Goal: Information Seeking & Learning: Learn about a topic

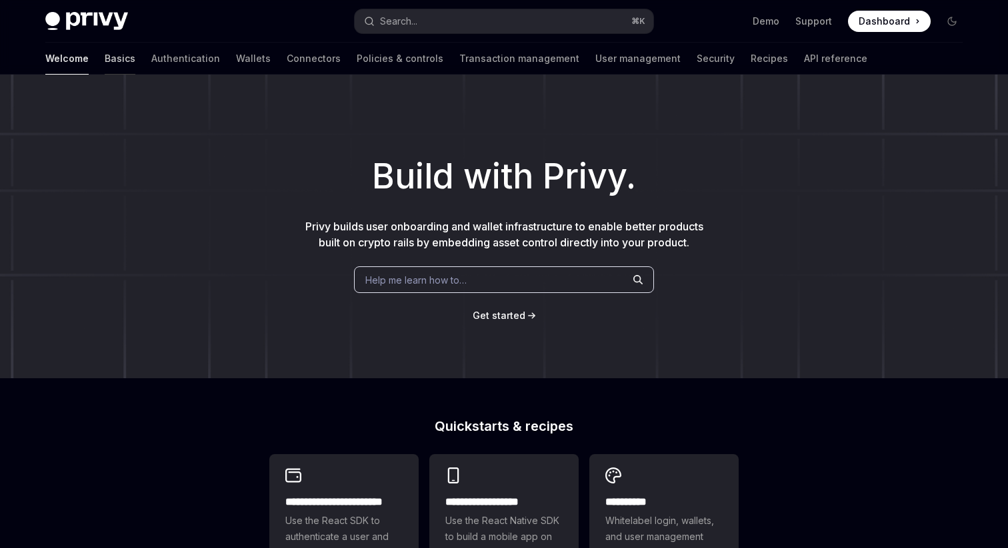
click at [105, 61] on link "Basics" at bounding box center [120, 59] width 31 height 32
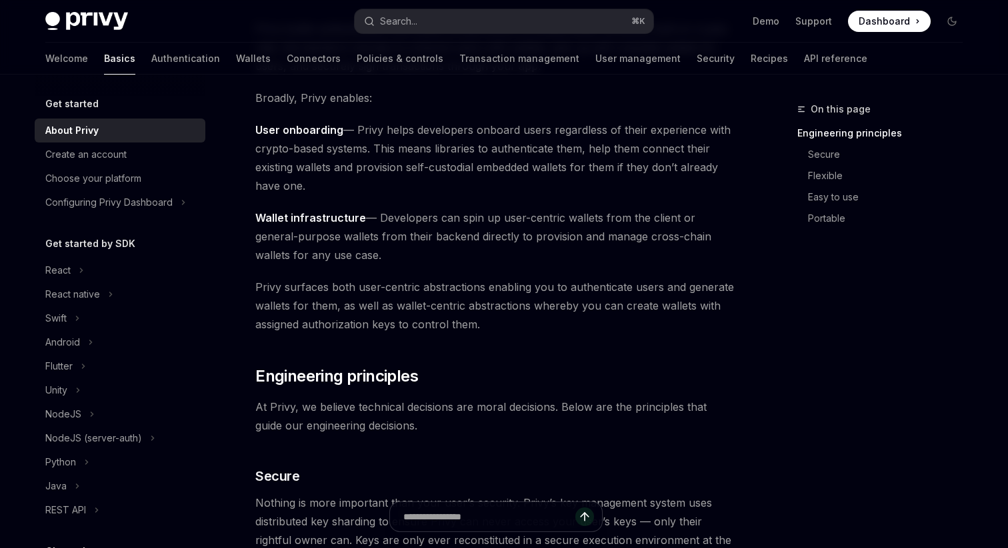
scroll to position [149, 0]
click at [72, 279] on div "React" at bounding box center [120, 271] width 171 height 24
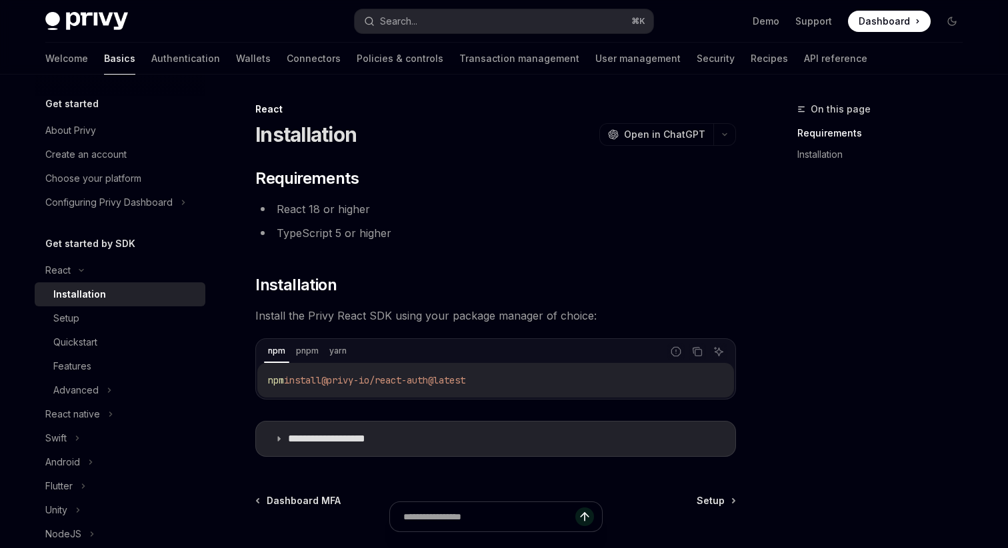
scroll to position [124, 0]
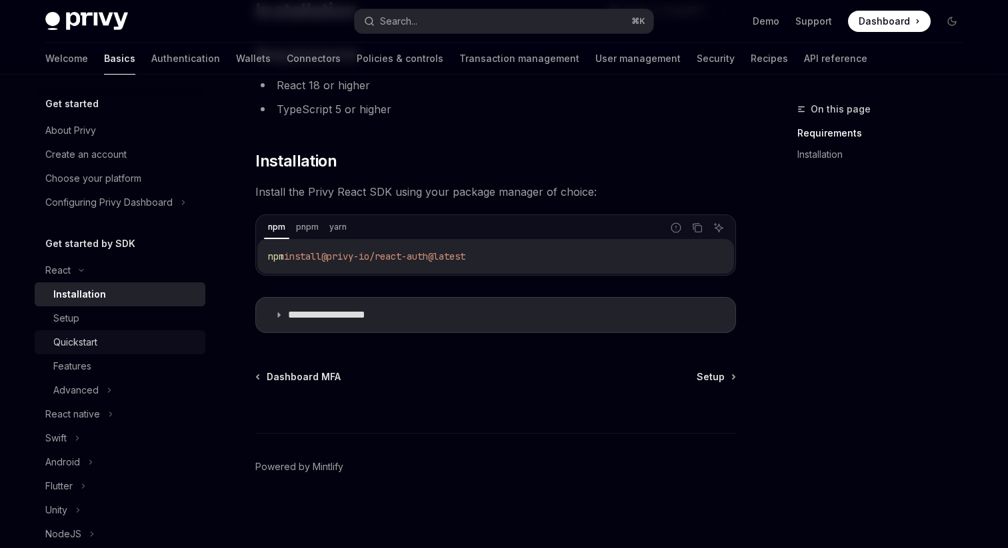
click at [66, 342] on div "Quickstart" at bounding box center [75, 343] width 44 height 16
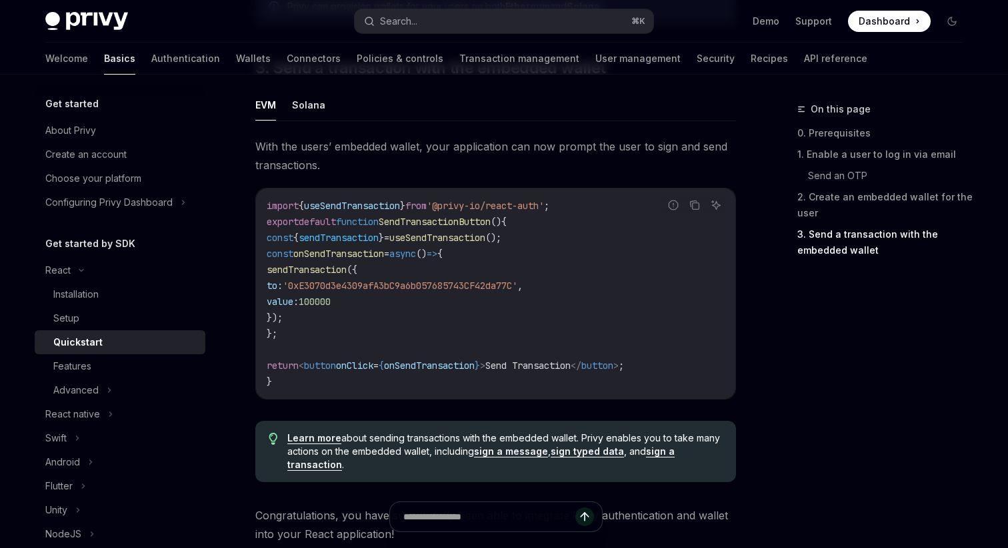
scroll to position [1179, 0]
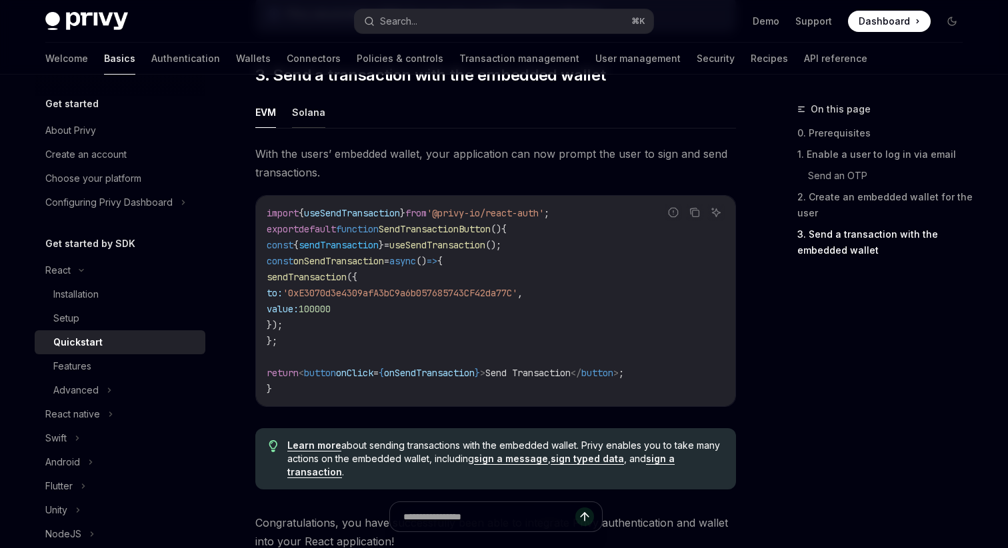
click at [295, 103] on button "Solana" at bounding box center [308, 112] width 33 height 31
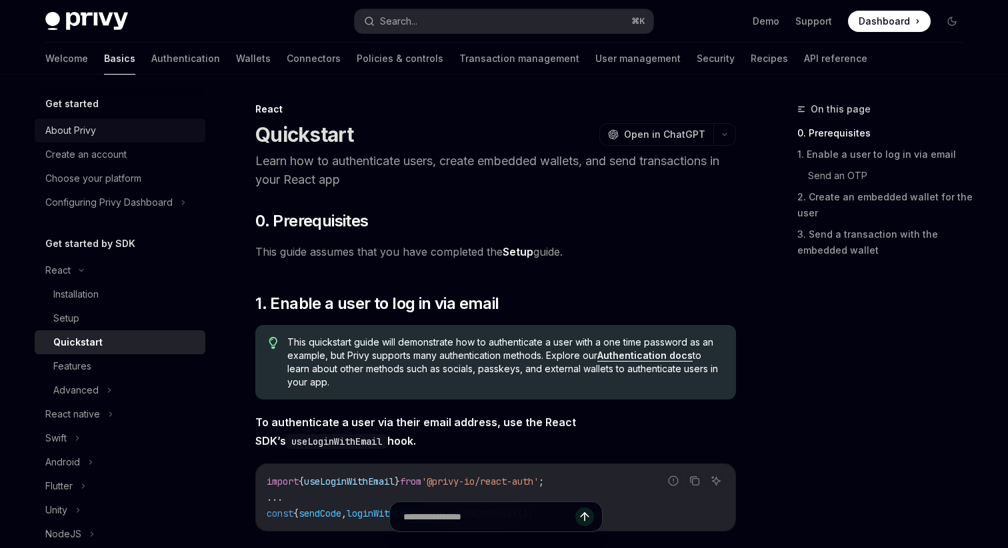
click at [104, 137] on div "About Privy" at bounding box center [121, 131] width 152 height 16
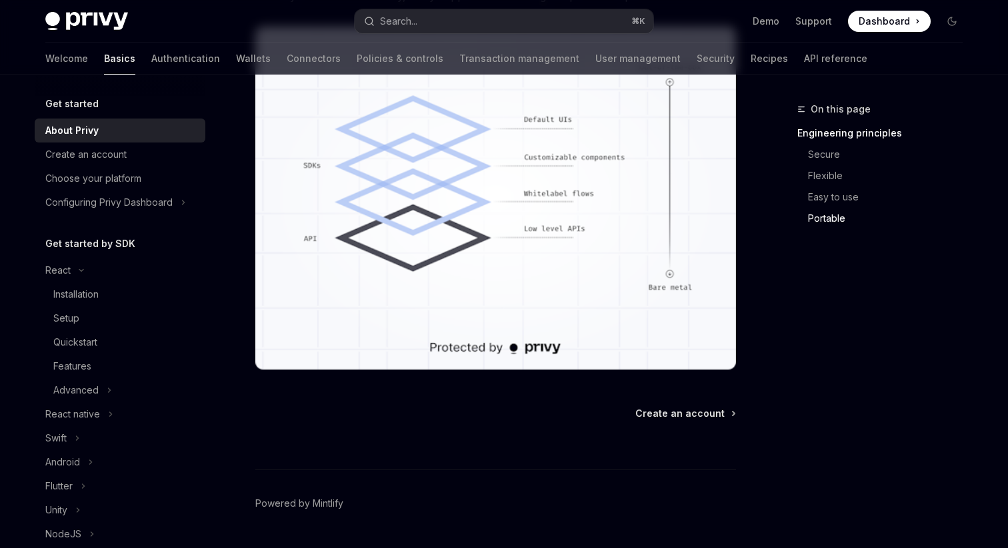
scroll to position [898, 0]
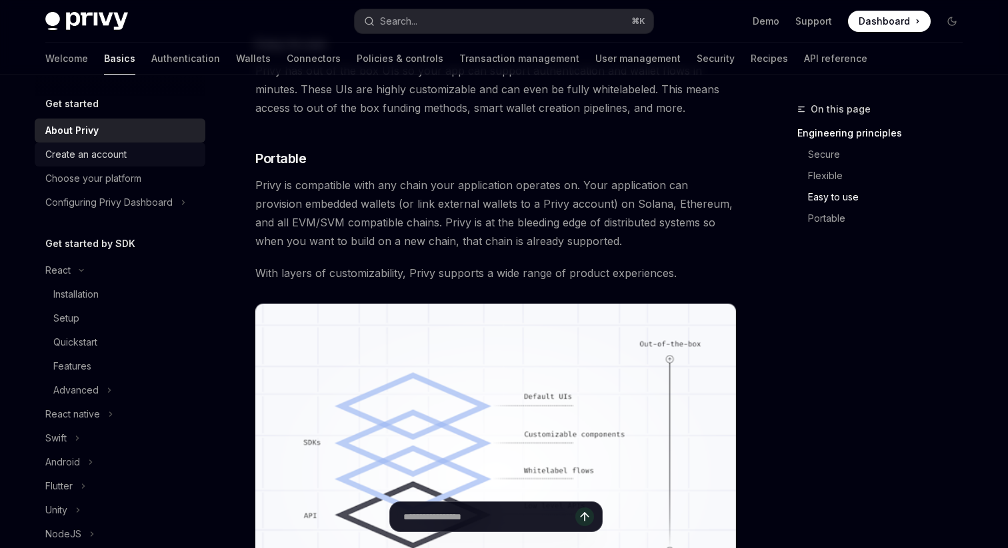
click at [102, 151] on div "Create an account" at bounding box center [85, 155] width 81 height 16
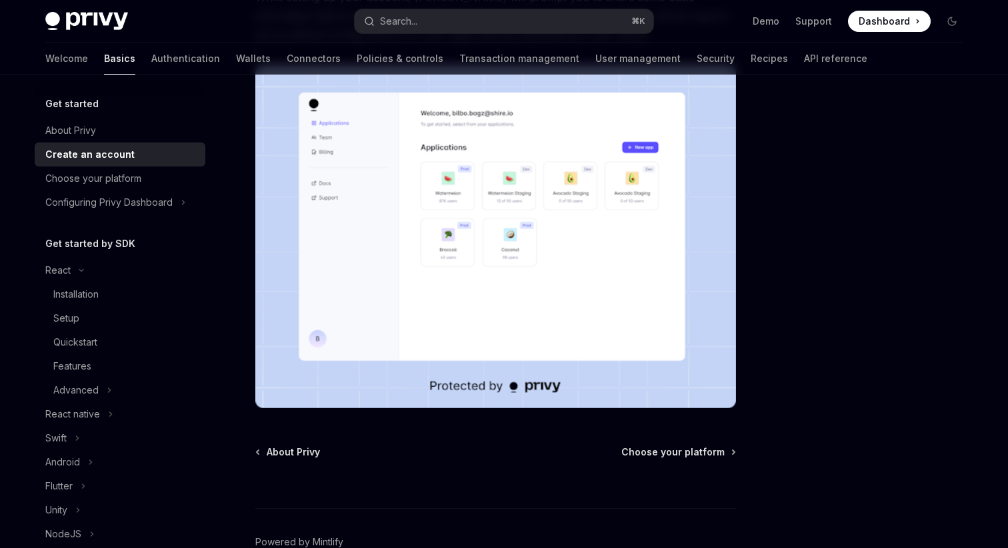
scroll to position [229, 0]
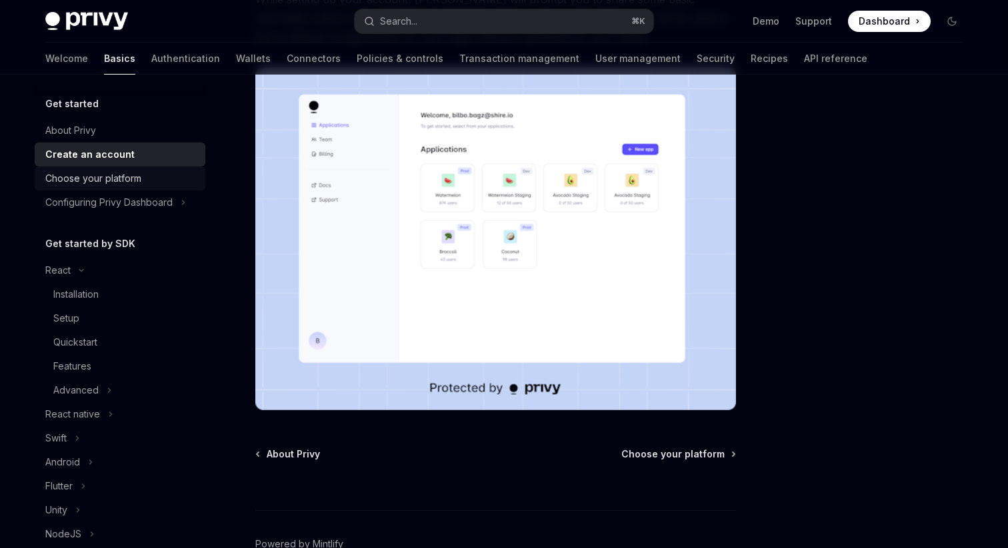
click at [124, 174] on div "Choose your platform" at bounding box center [93, 179] width 96 height 16
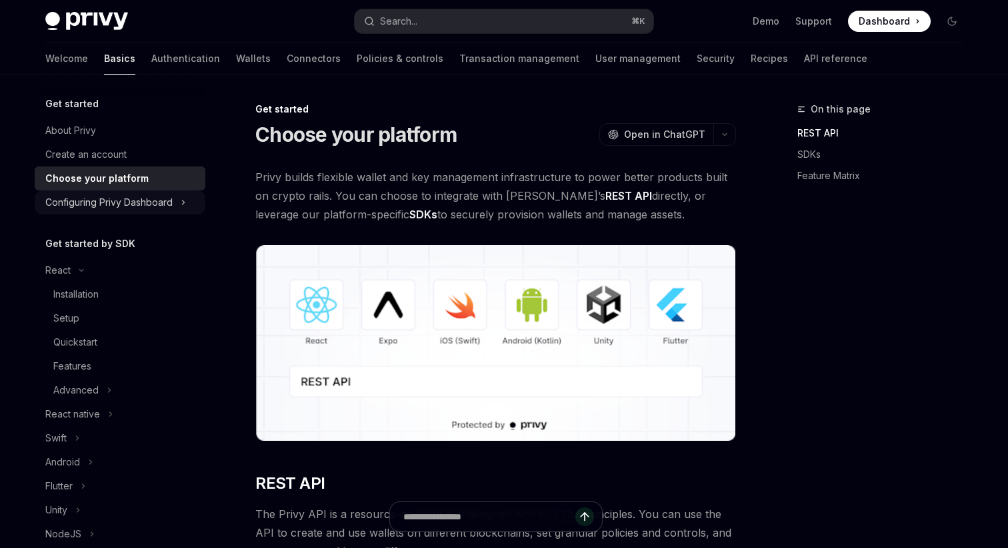
click at [111, 211] on div "Configuring Privy Dashboard" at bounding box center [120, 203] width 171 height 24
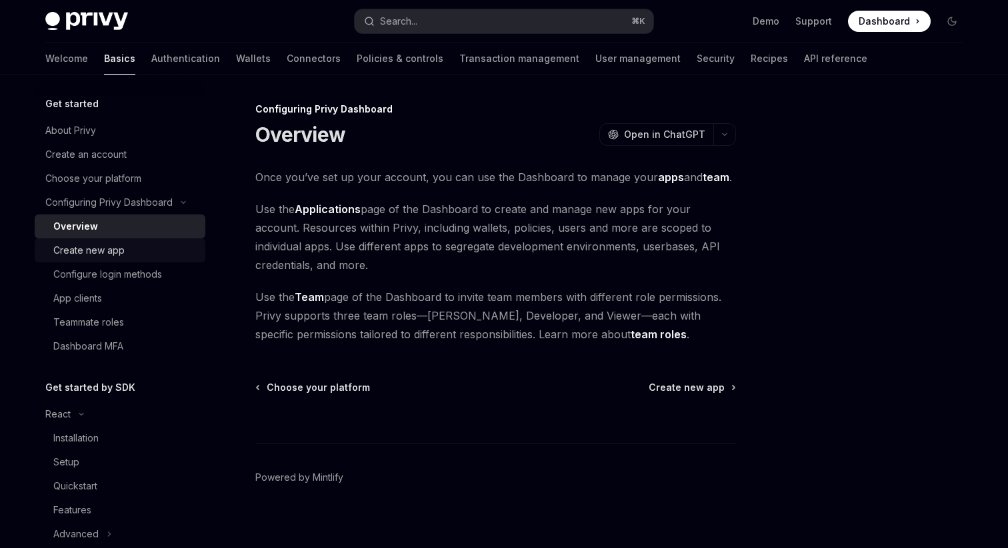
click at [129, 255] on div "Create new app" at bounding box center [125, 251] width 144 height 16
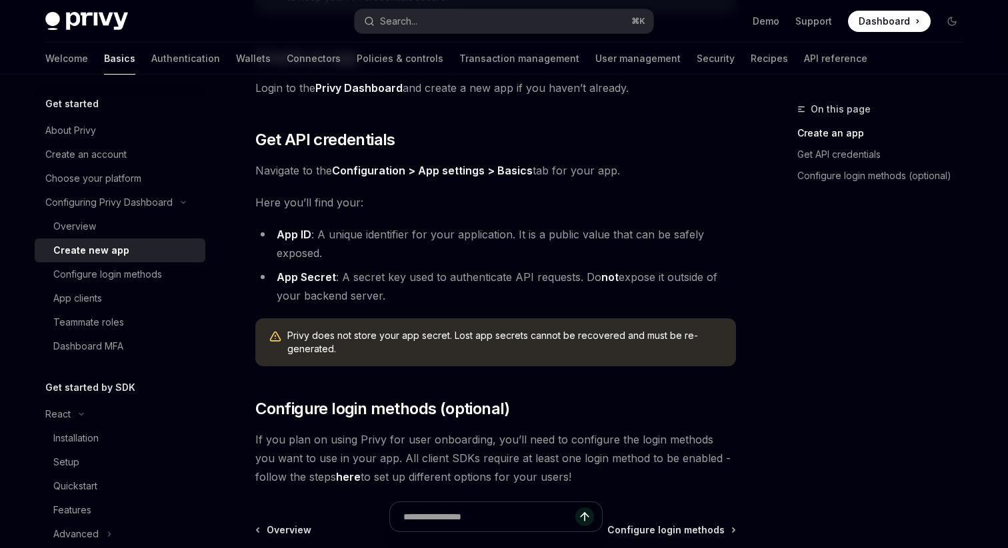
scroll to position [265, 0]
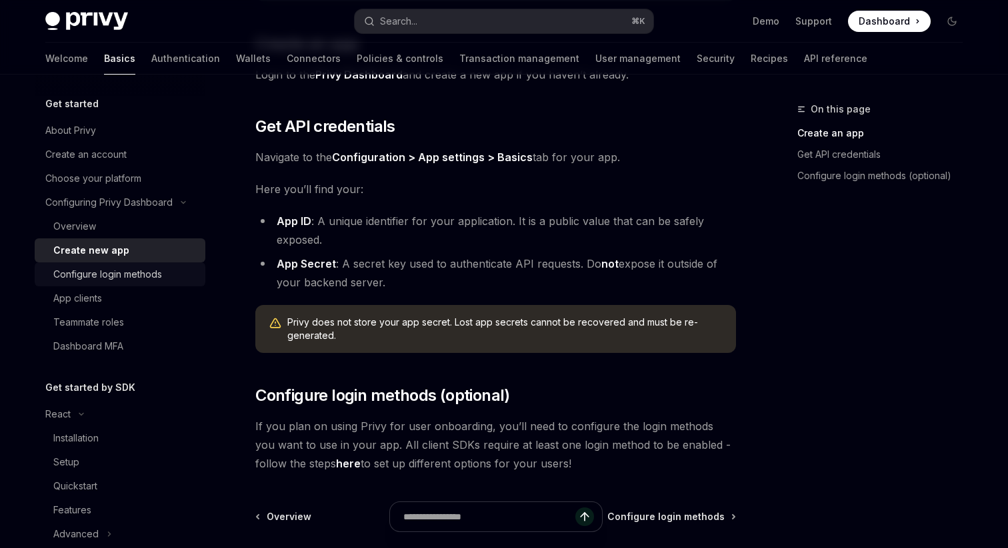
click at [156, 275] on div "Configure login methods" at bounding box center [107, 275] width 109 height 16
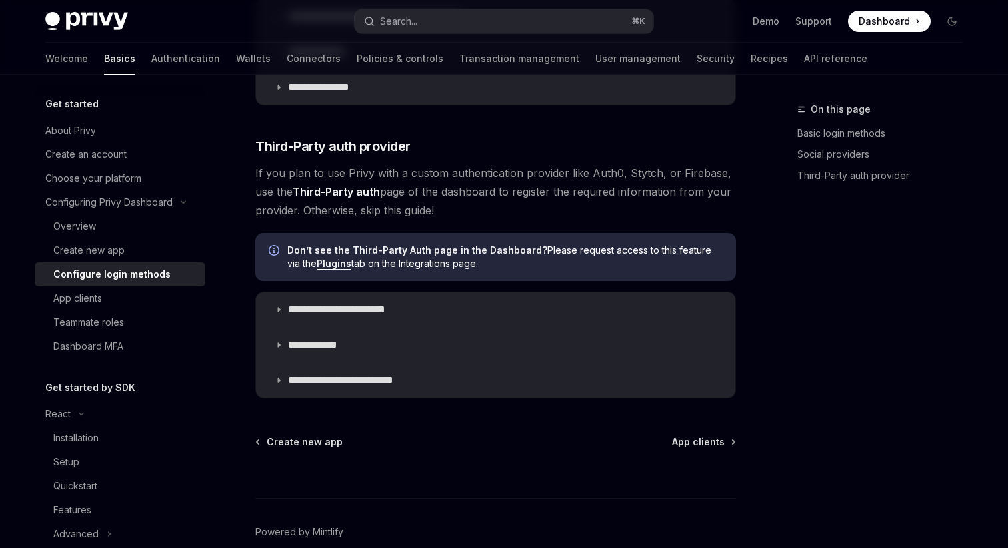
scroll to position [744, 0]
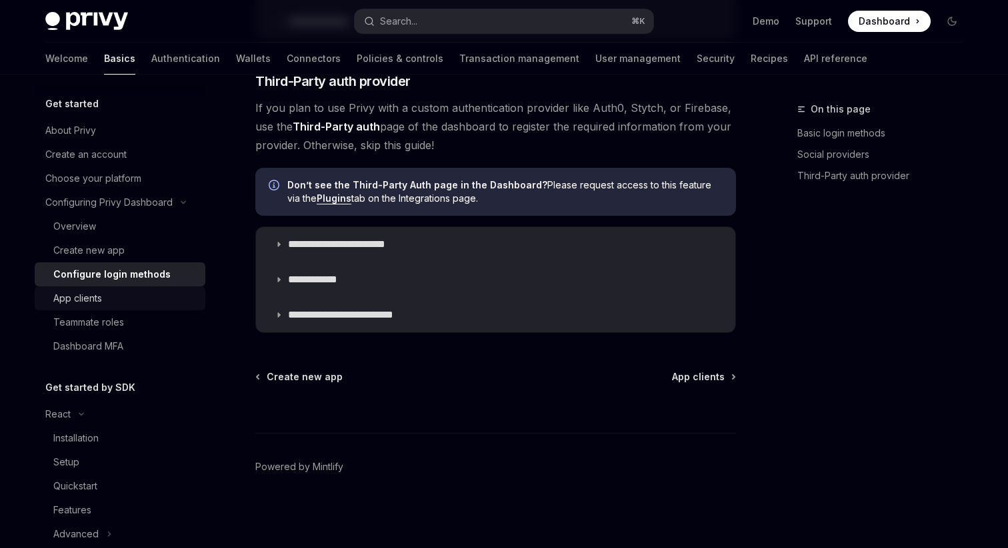
click at [86, 303] on div "App clients" at bounding box center [77, 299] width 49 height 16
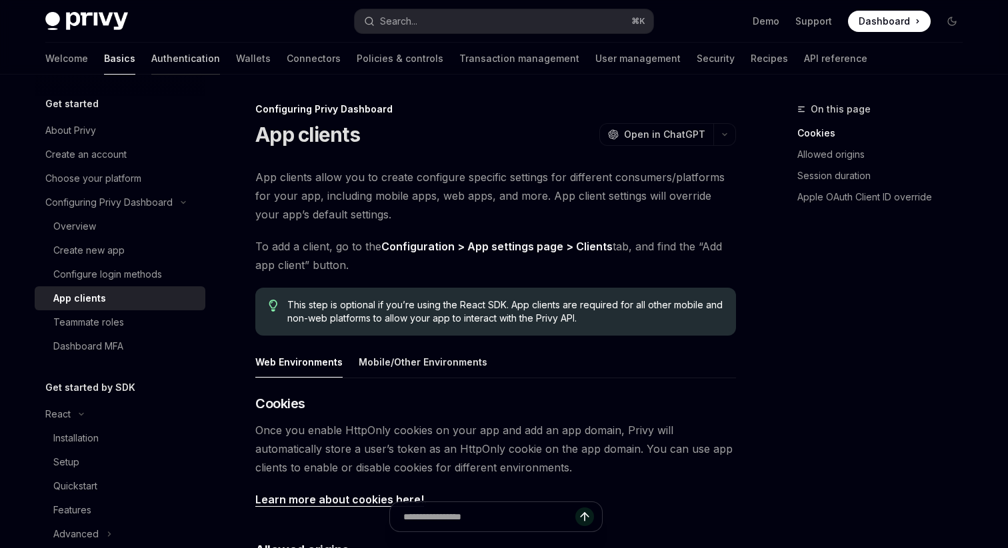
click at [151, 59] on link "Authentication" at bounding box center [185, 59] width 69 height 32
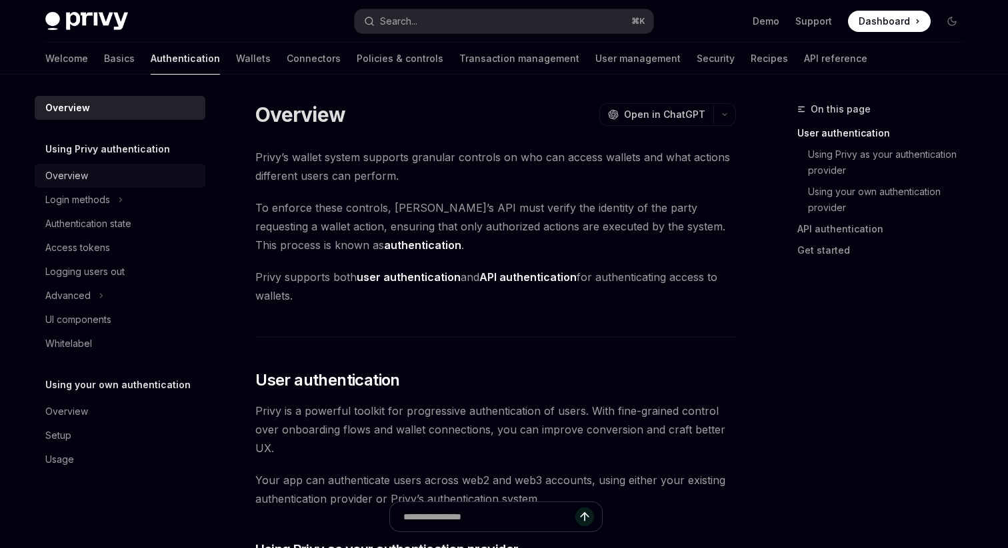
click at [102, 173] on div "Overview" at bounding box center [121, 176] width 152 height 16
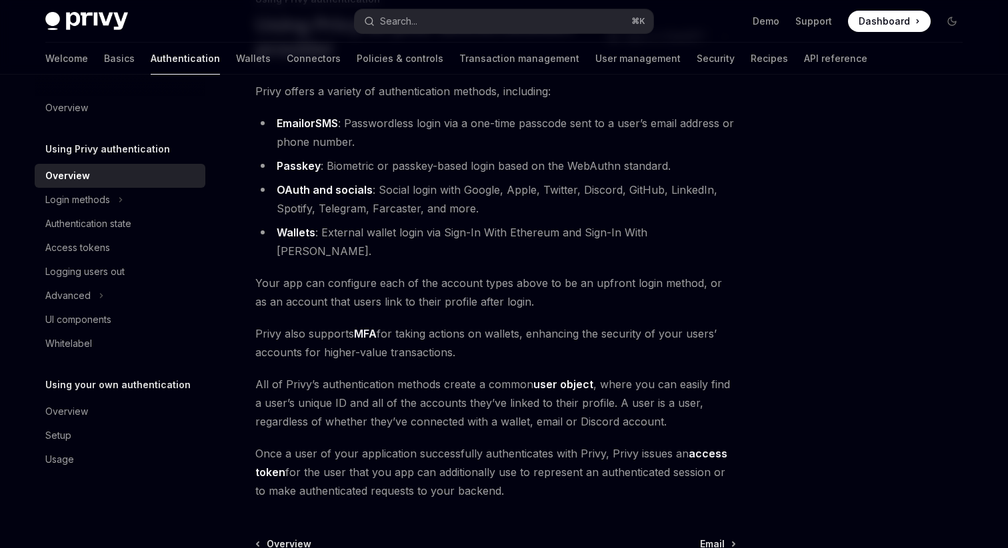
scroll to position [259, 0]
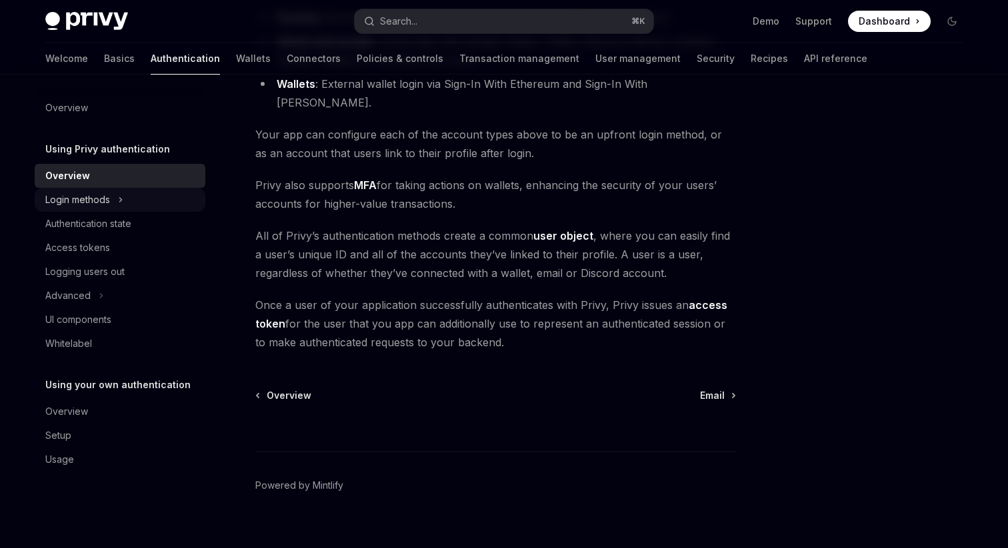
click at [129, 208] on div "Login methods" at bounding box center [120, 200] width 171 height 24
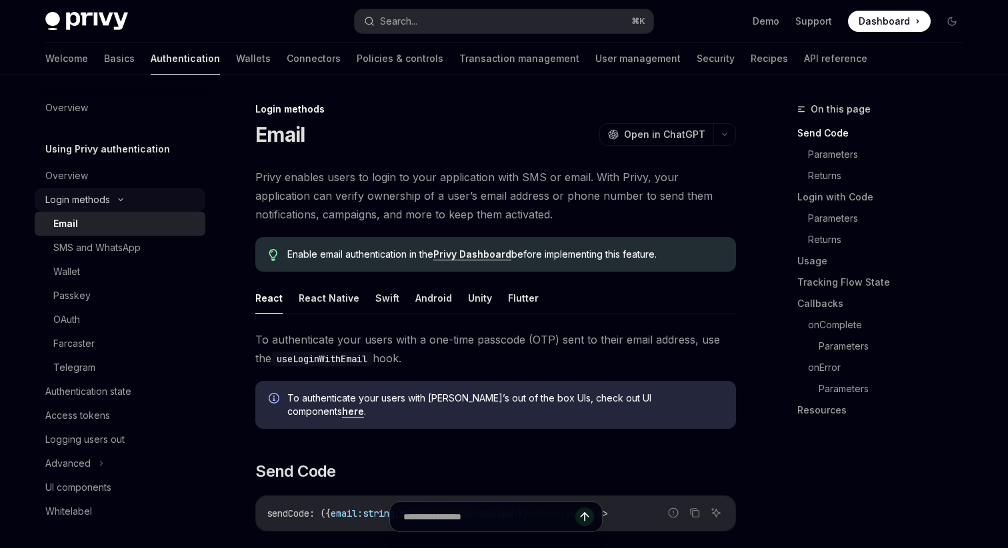
click at [121, 200] on icon at bounding box center [121, 200] width 4 height 2
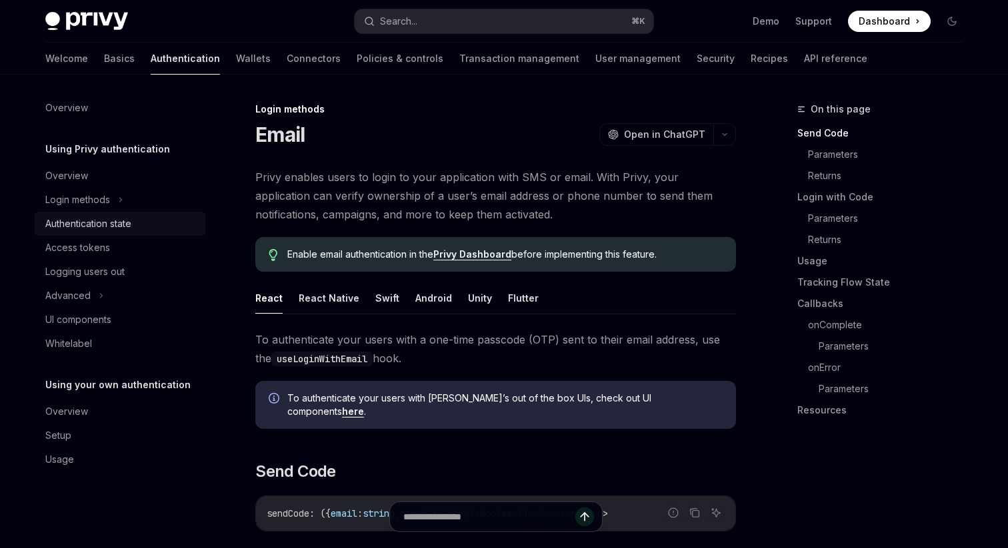
click at [108, 227] on div "Authentication state" at bounding box center [88, 224] width 86 height 16
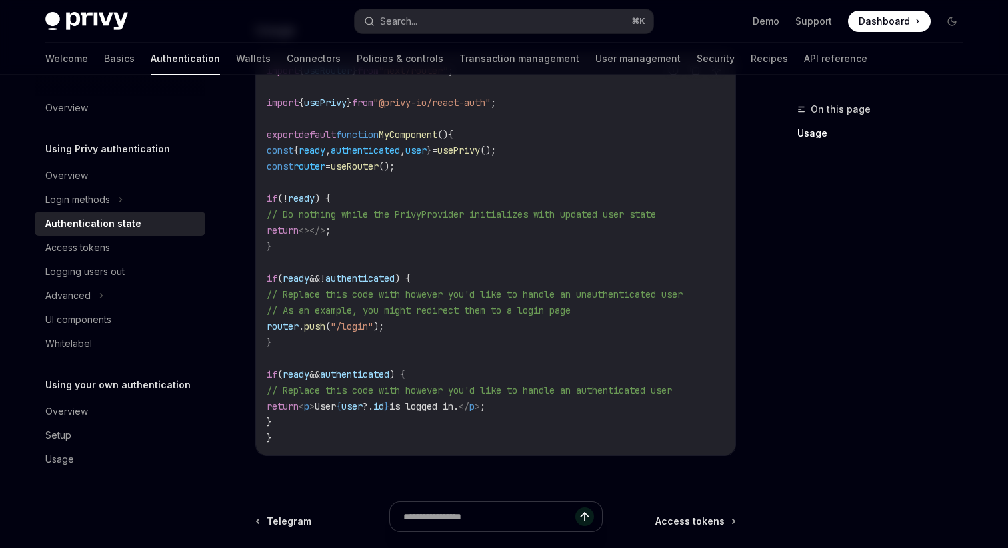
scroll to position [468, 0]
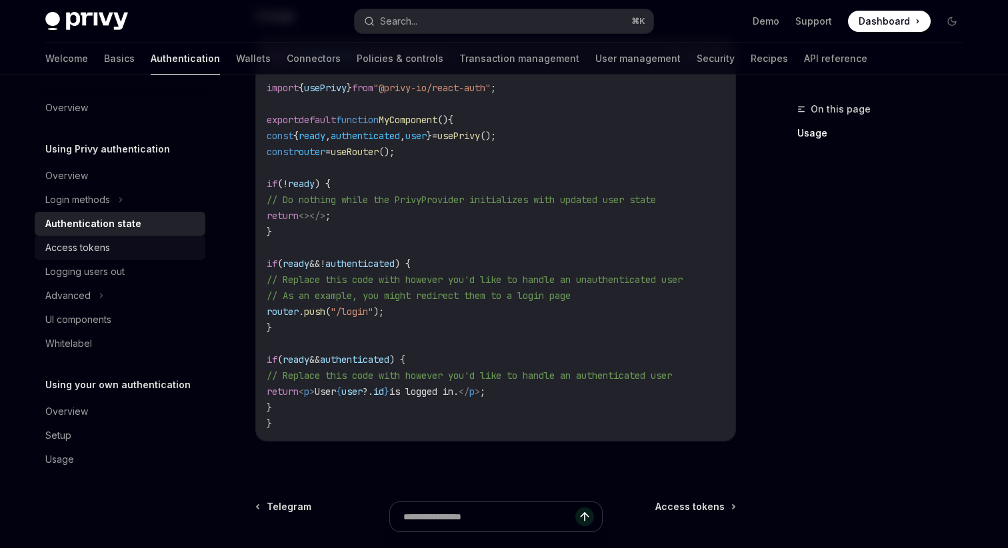
click at [83, 243] on div "Access tokens" at bounding box center [77, 248] width 65 height 16
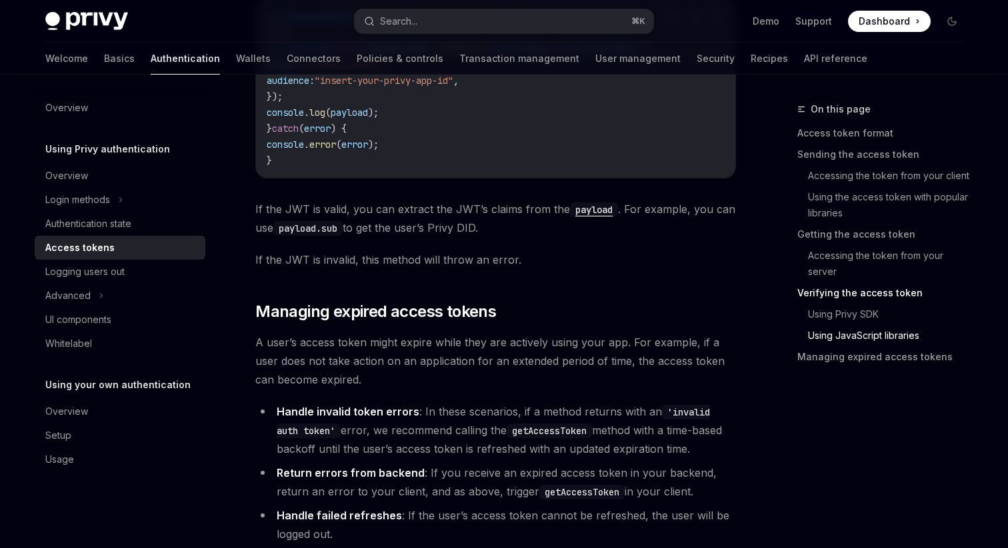
scroll to position [3621, 0]
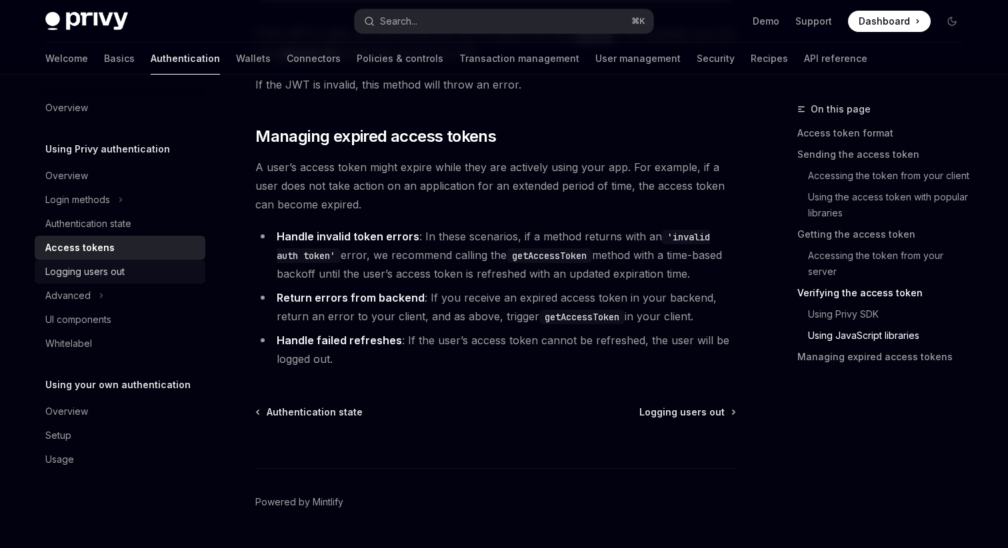
click at [96, 275] on div "Logging users out" at bounding box center [84, 272] width 79 height 16
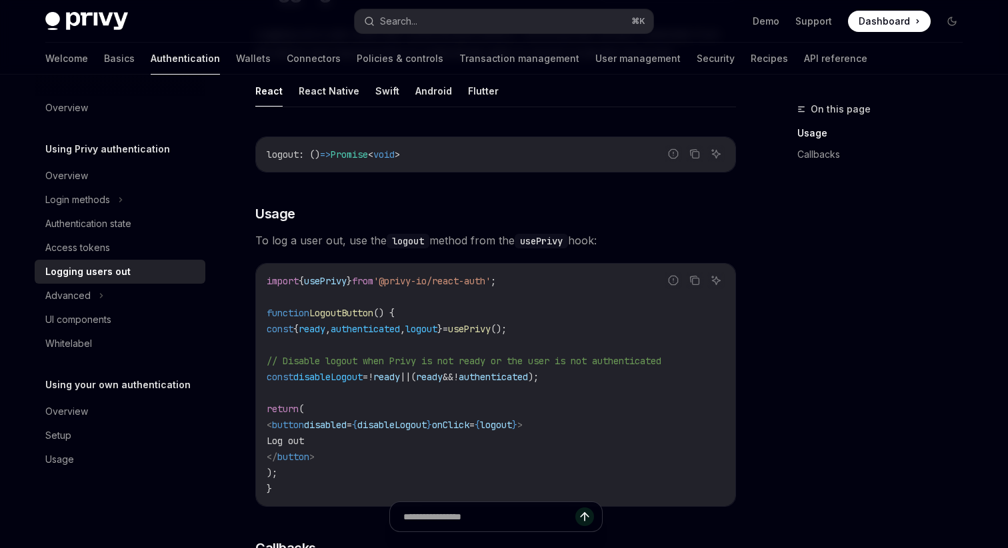
scroll to position [258, 0]
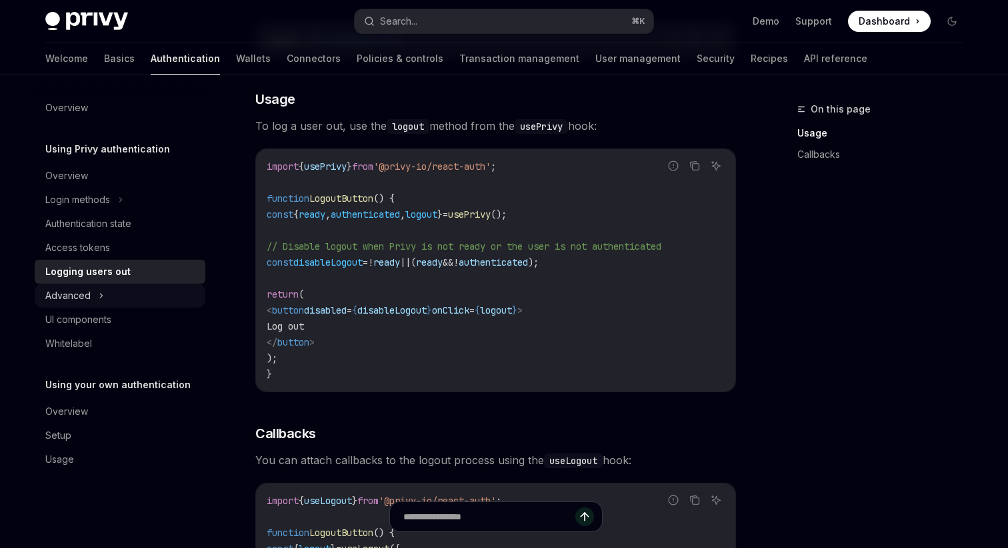
click at [70, 295] on div "Advanced" at bounding box center [67, 296] width 45 height 16
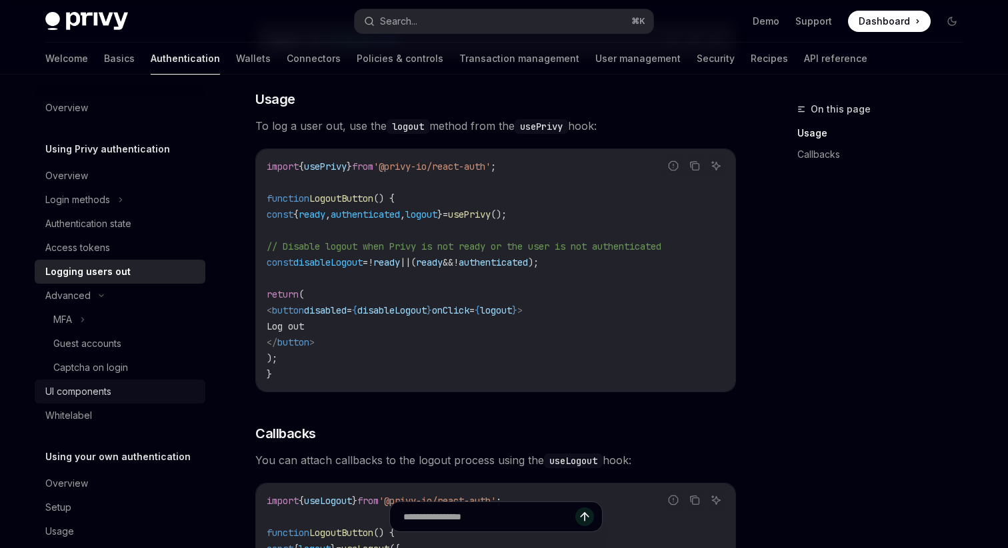
click at [97, 393] on div "UI components" at bounding box center [78, 392] width 66 height 16
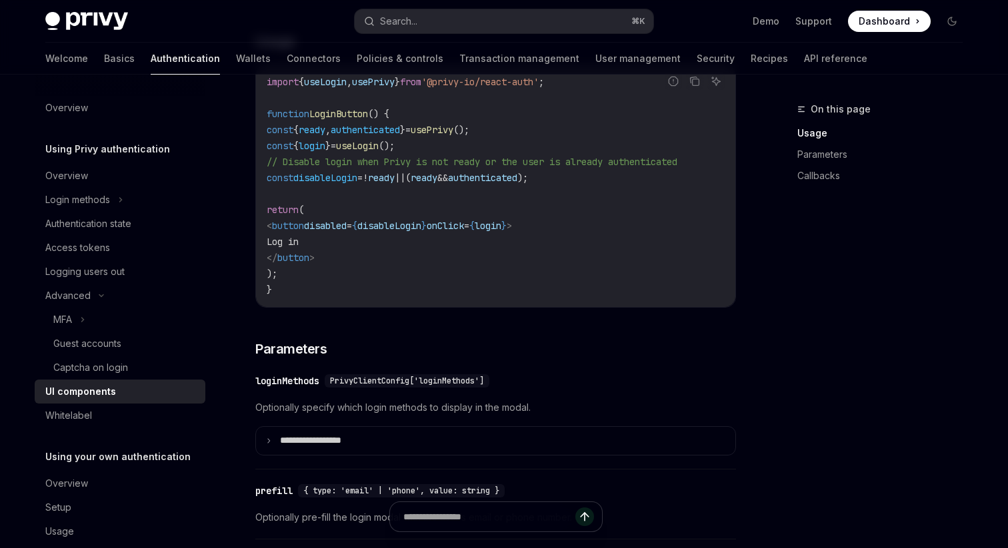
scroll to position [944, 0]
click at [120, 420] on div "Whitelabel" at bounding box center [121, 416] width 152 height 16
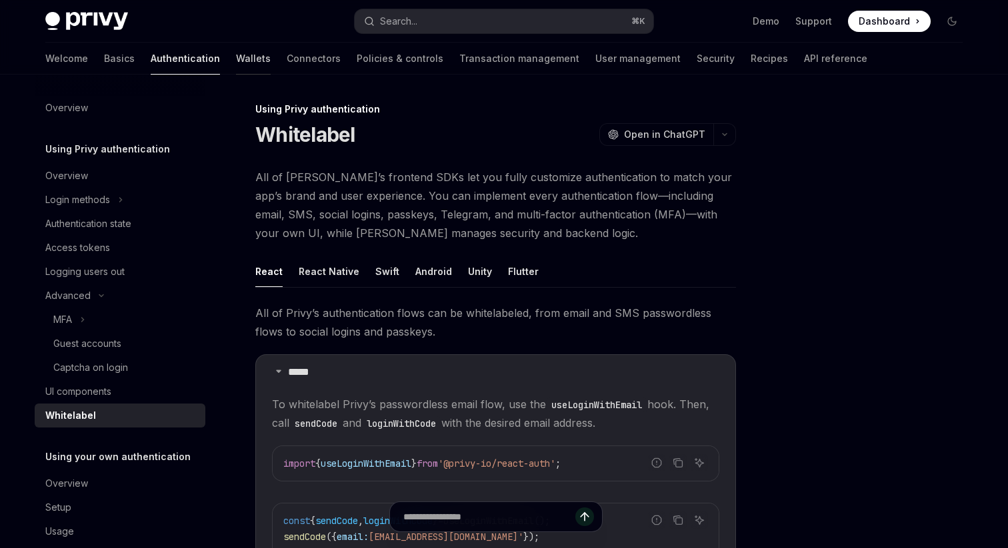
click at [236, 61] on link "Wallets" at bounding box center [253, 59] width 35 height 32
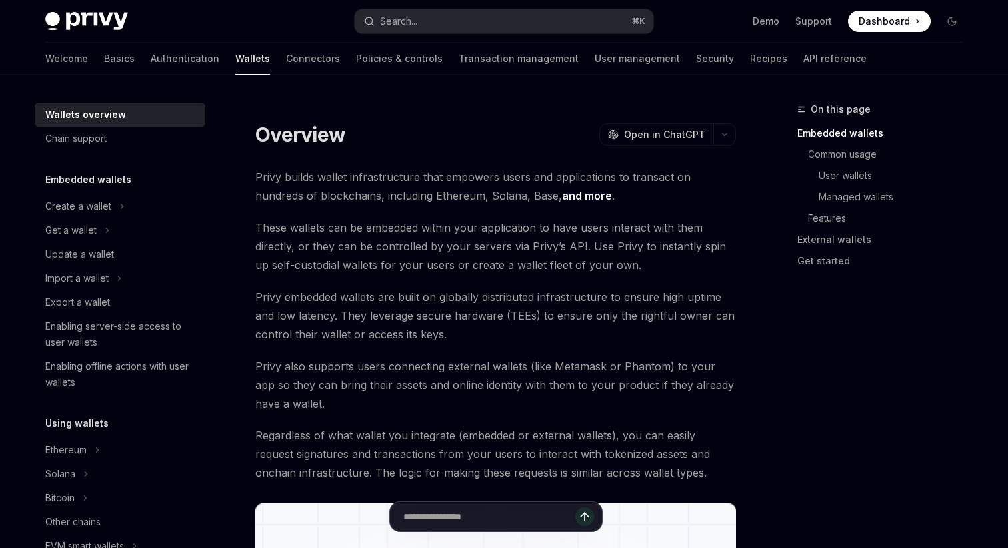
click at [365, 179] on span "Privy builds wallet infrastructure that empowers users and applications to tran…" at bounding box center [495, 186] width 480 height 37
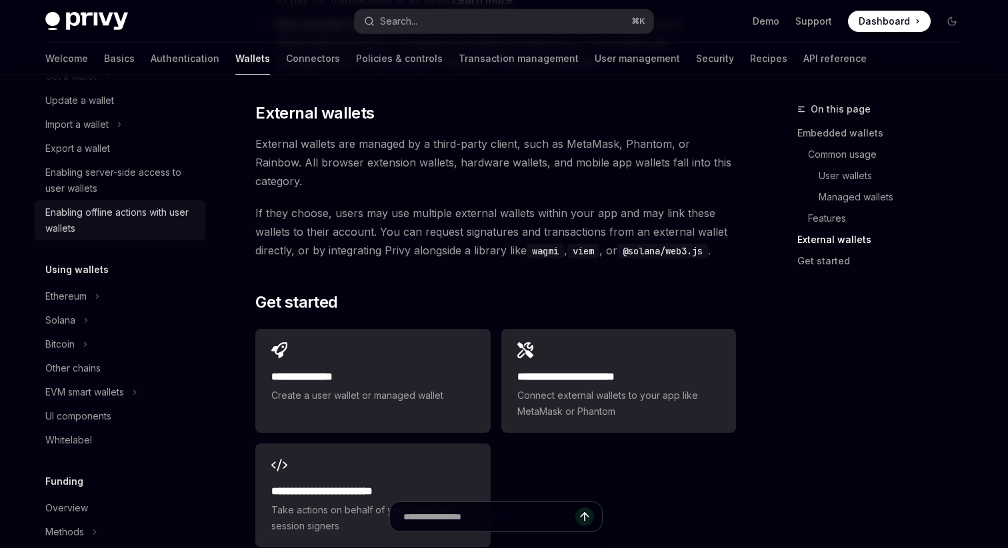
scroll to position [219, 0]
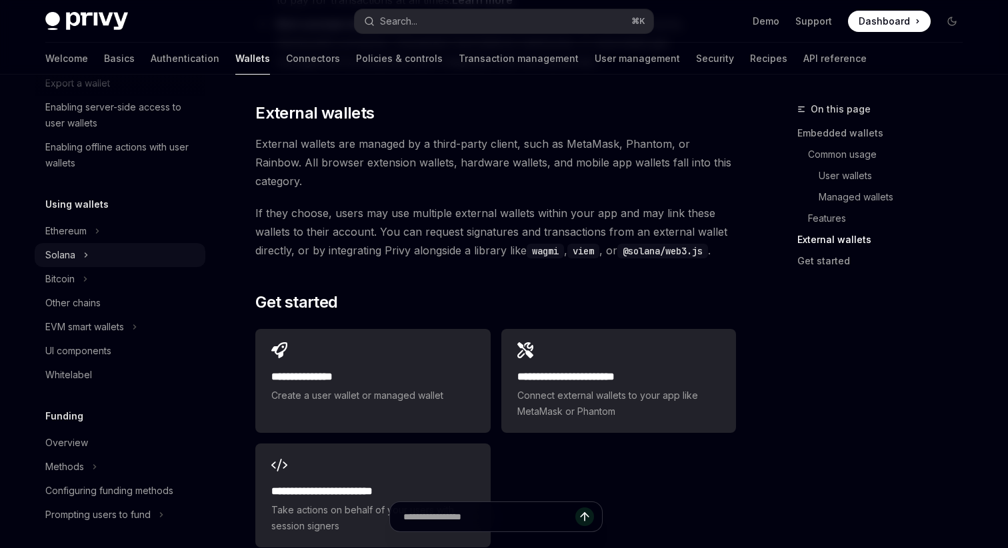
click at [77, 259] on div "Solana" at bounding box center [120, 255] width 171 height 24
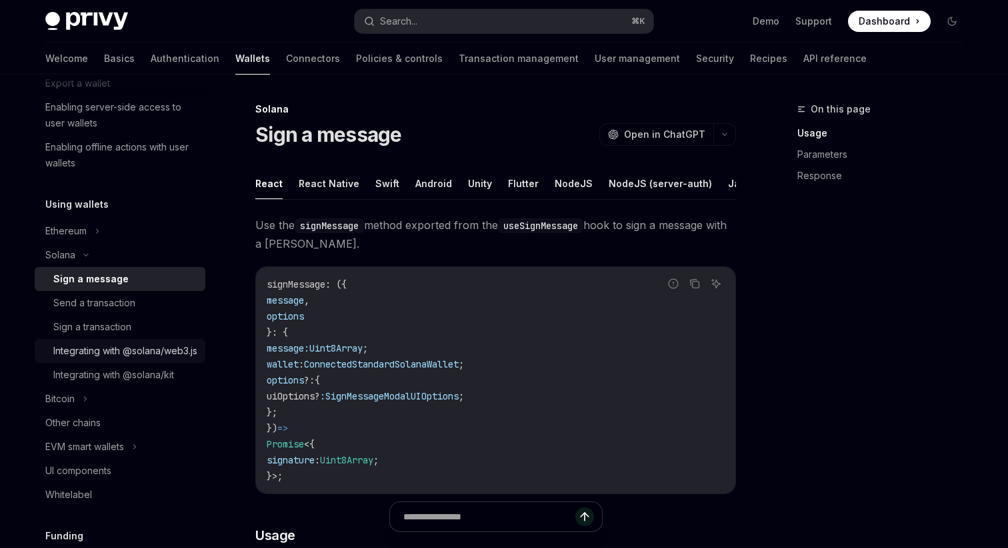
click at [129, 359] on div "Integrating with @solana/web3.js" at bounding box center [125, 351] width 144 height 16
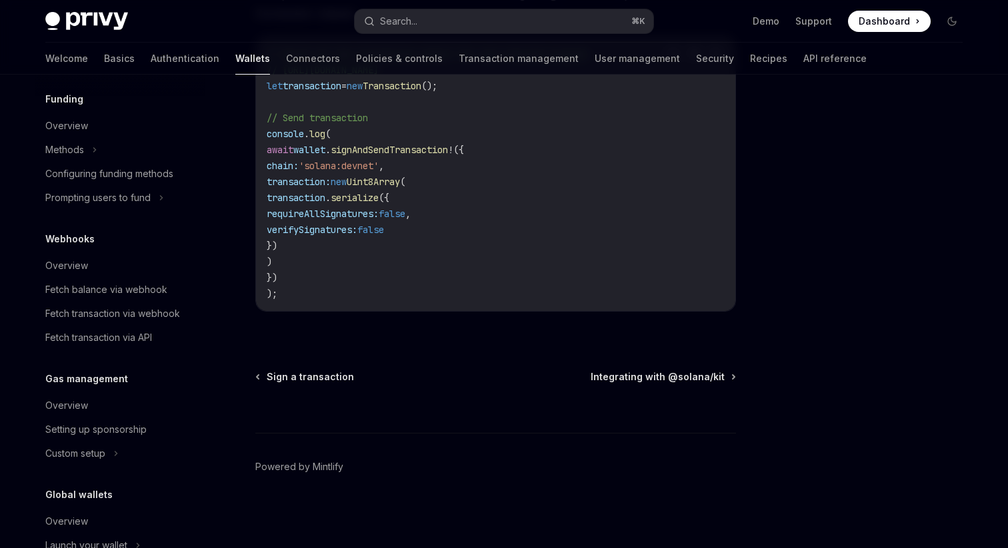
scroll to position [660, 0]
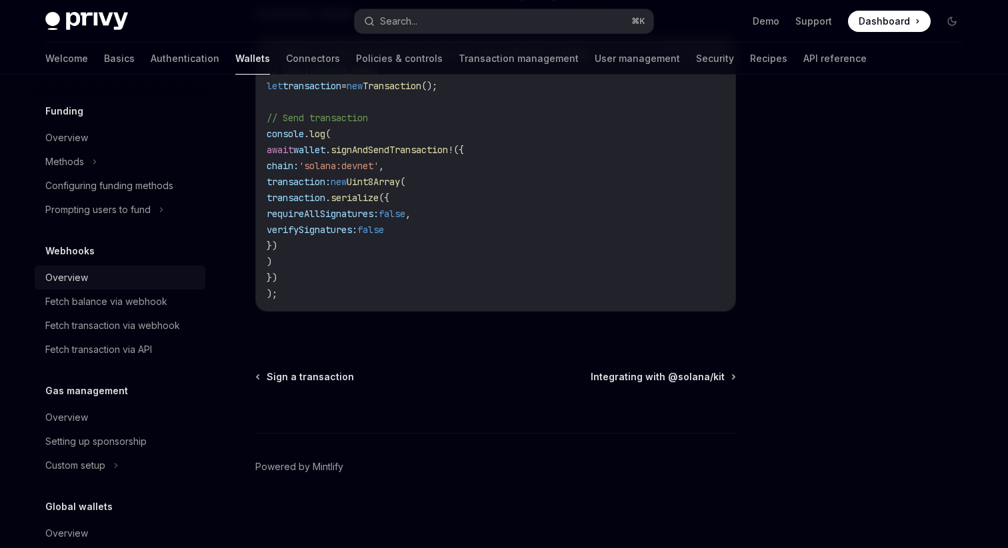
click at [87, 279] on div "Overview" at bounding box center [121, 278] width 152 height 16
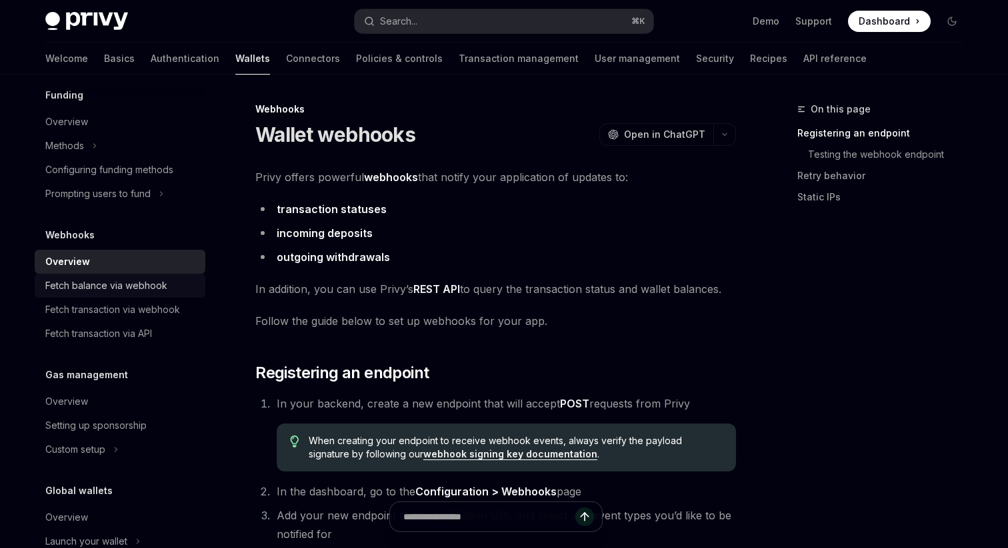
click at [134, 294] on div "Fetch balance via webhook" at bounding box center [106, 286] width 122 height 16
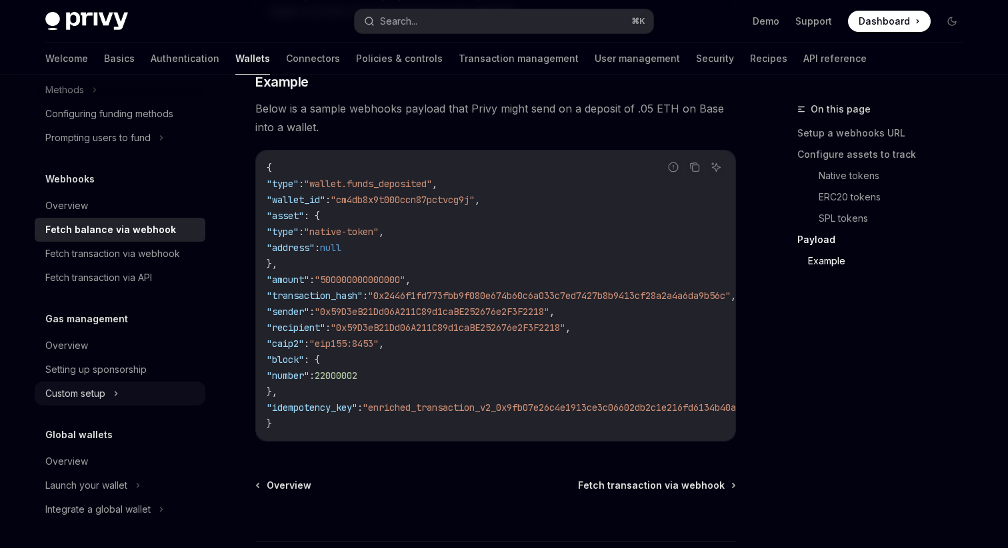
scroll to position [2371, 0]
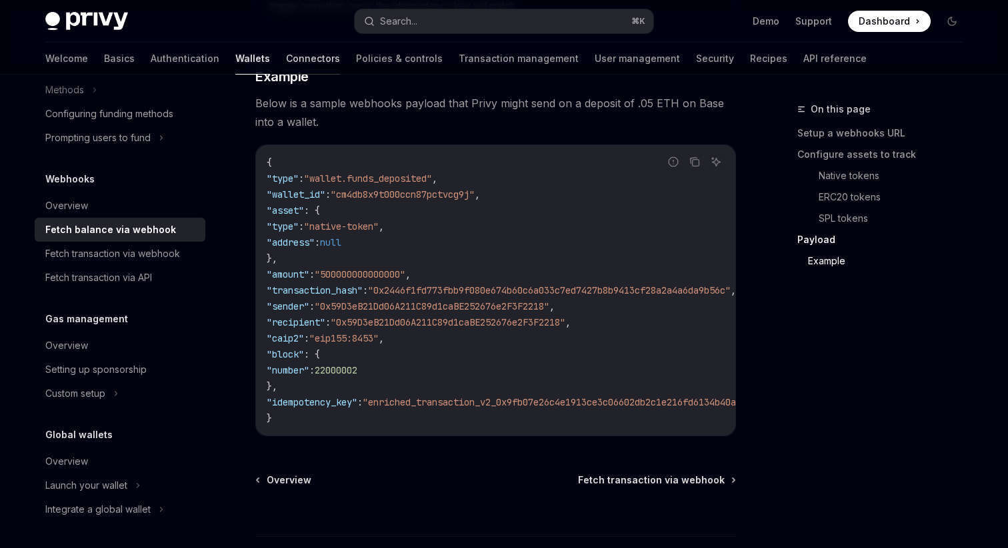
click at [286, 61] on link "Connectors" at bounding box center [313, 59] width 54 height 32
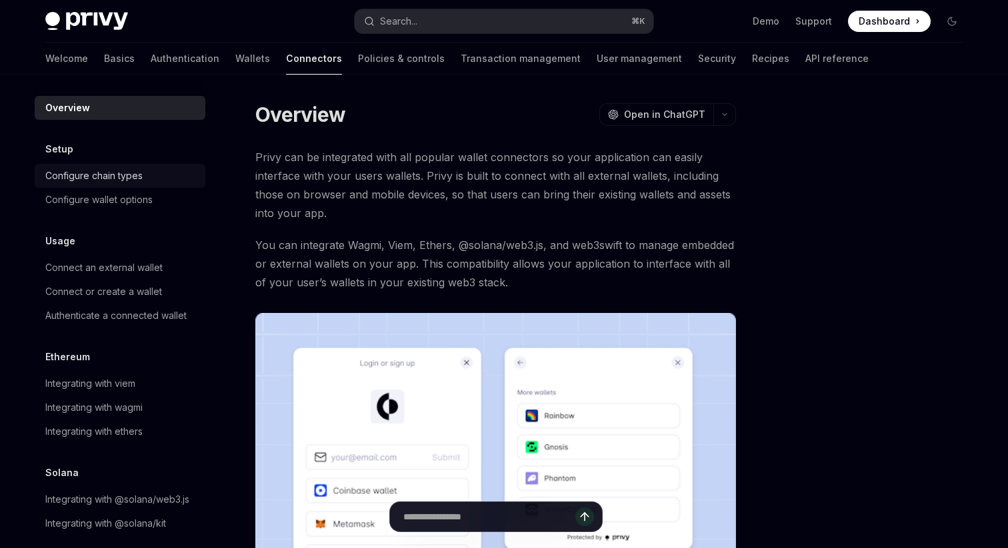
click at [146, 180] on div "Configure chain types" at bounding box center [121, 176] width 152 height 16
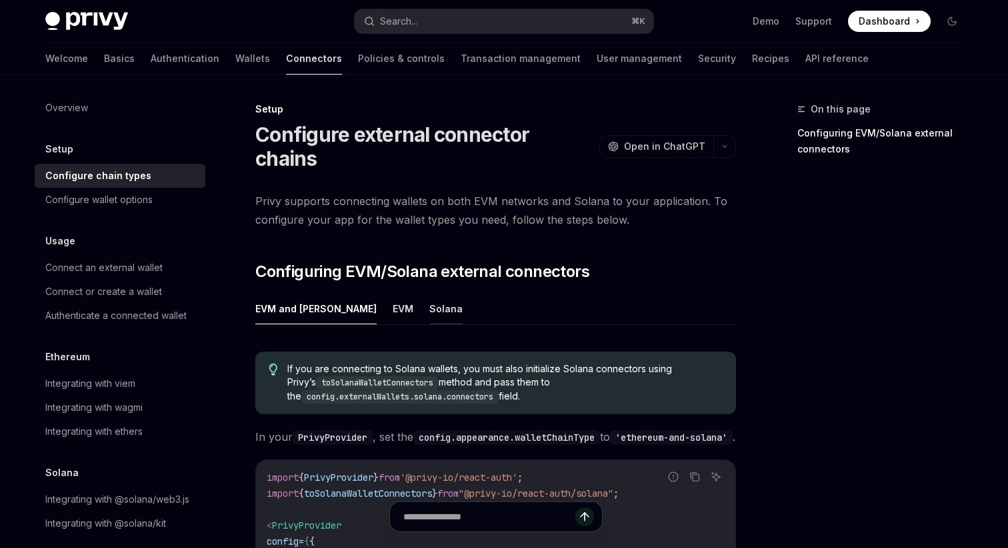
click at [429, 293] on button "Solana" at bounding box center [445, 308] width 33 height 31
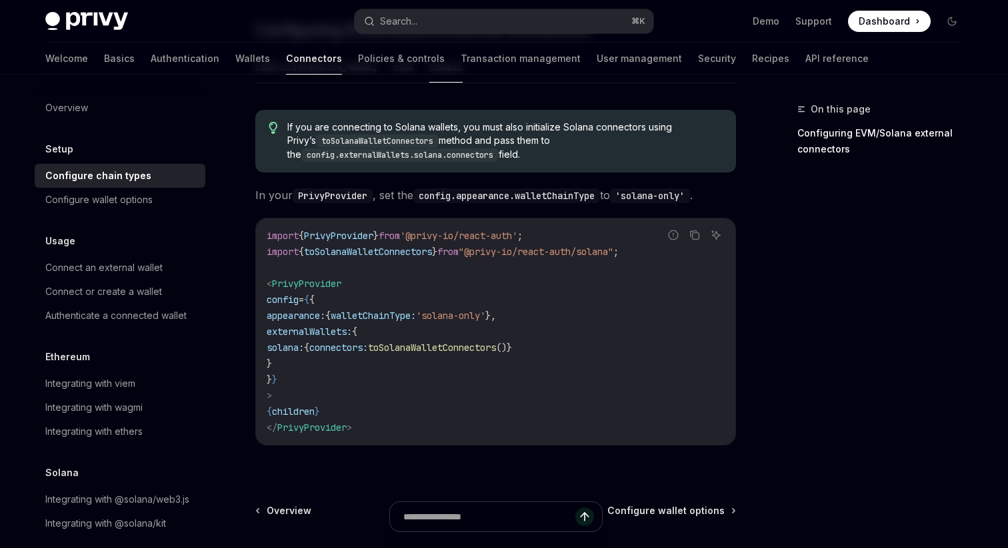
scroll to position [351, 0]
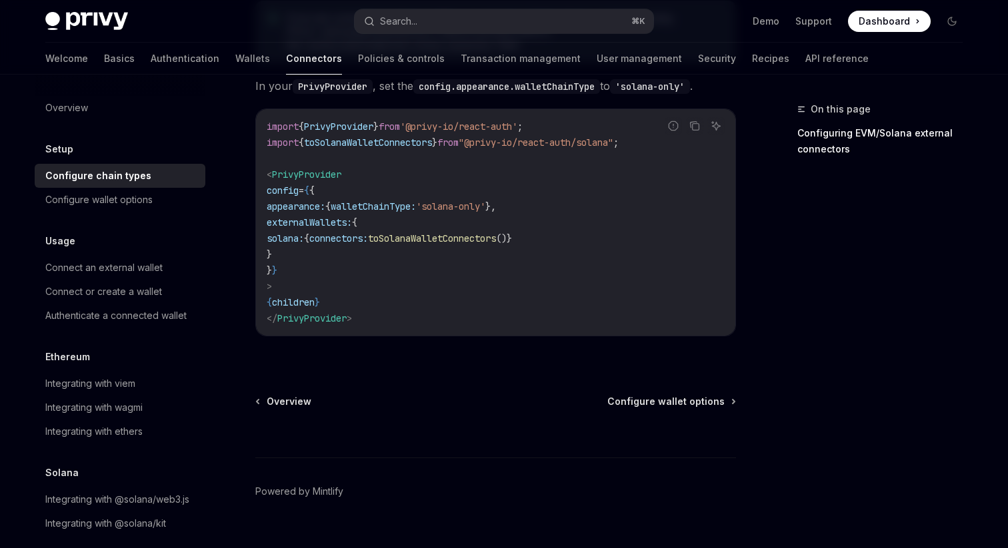
click at [333, 255] on code "import { PrivyProvider } from '@privy-io/react-auth' ; import { toSolanaWalletC…" at bounding box center [496, 223] width 458 height 208
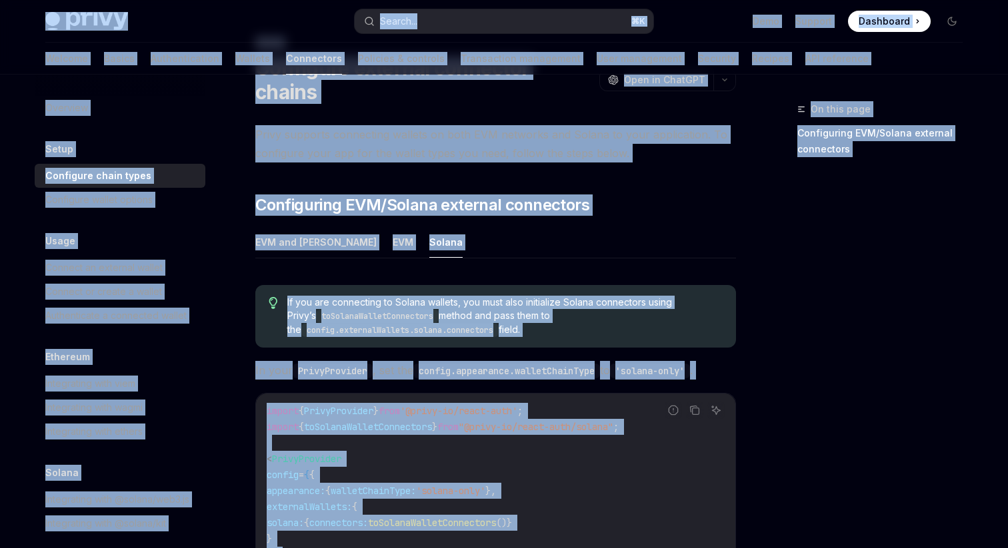
scroll to position [0, 0]
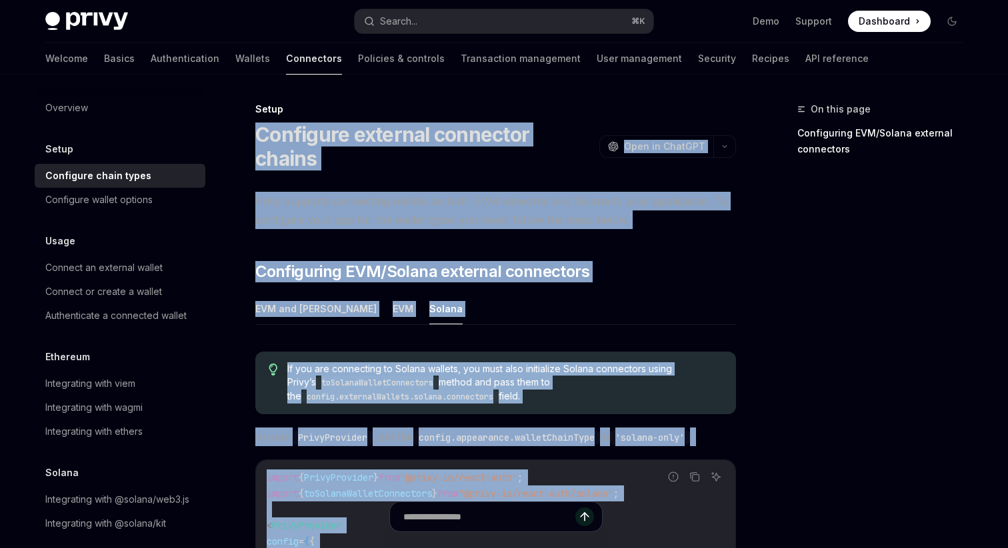
drag, startPoint x: 367, startPoint y: 297, endPoint x: 260, endPoint y: 140, distance: 189.5
click at [260, 140] on div "Setup Configure external connector chains OpenAI Open in ChatGPT OpenAI Open in…" at bounding box center [371, 512] width 736 height 823
copy div "Loremipsu dolorsit ametconse adipis ElitSE Doei te InciDID UtlaBO Etdo ma AliqU…"
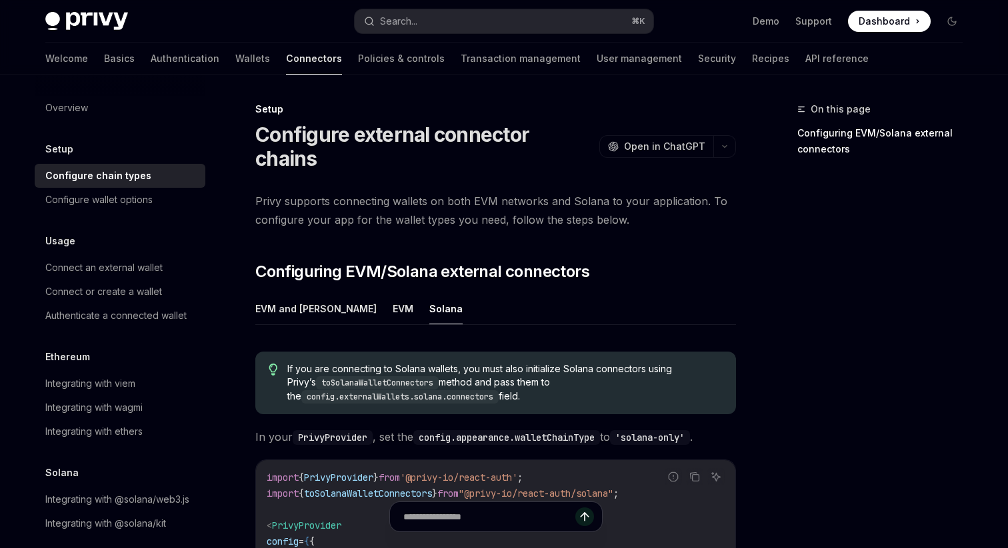
click at [686, 260] on div "Privy supports connecting wallets on both EVM networks and Solana to your appli…" at bounding box center [495, 450] width 480 height 517
click at [831, 137] on link "Configuring EVM/Solana external connectors" at bounding box center [885, 141] width 176 height 37
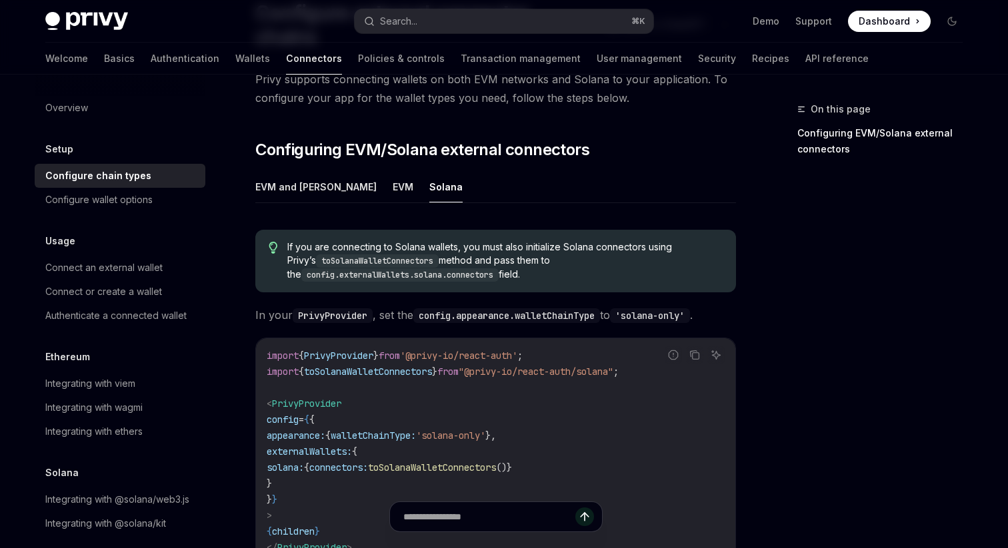
scroll to position [136, 0]
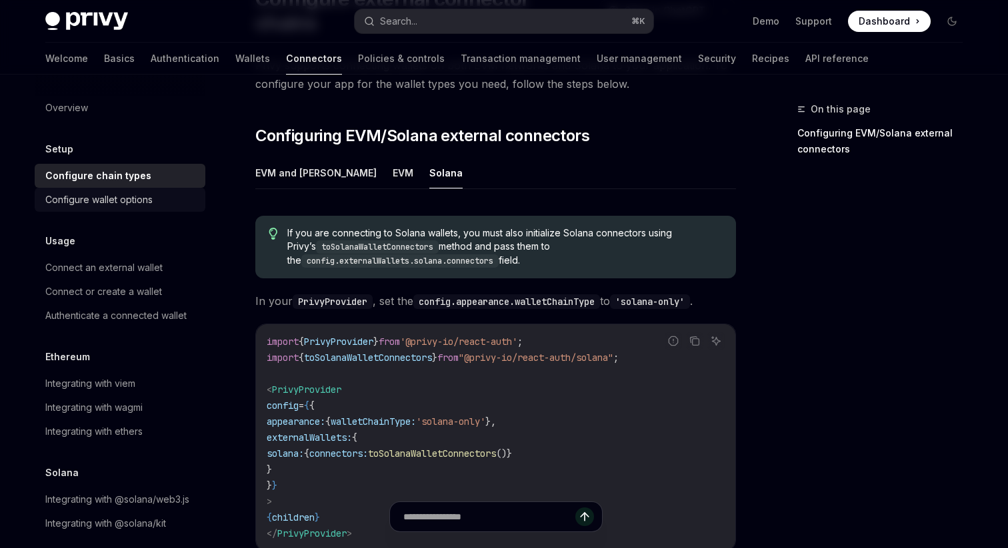
click at [147, 200] on div "Configure wallet options" at bounding box center [98, 200] width 107 height 16
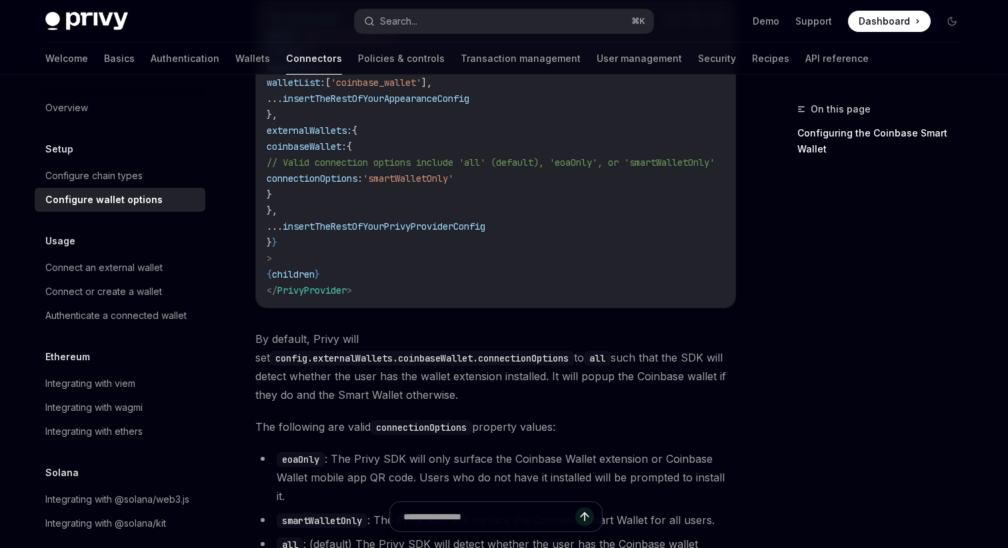
scroll to position [1986, 0]
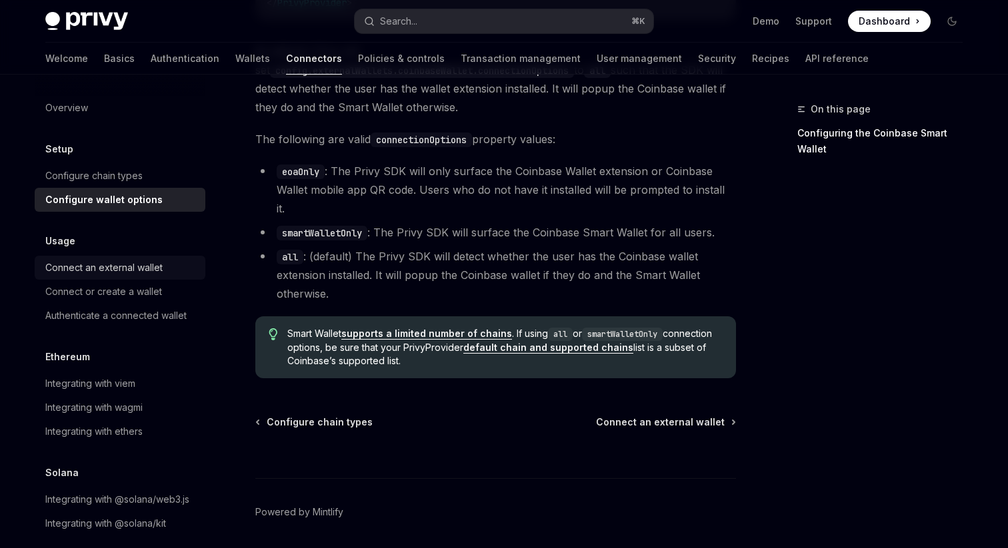
click at [99, 269] on div "Connect an external wallet" at bounding box center [103, 268] width 117 height 16
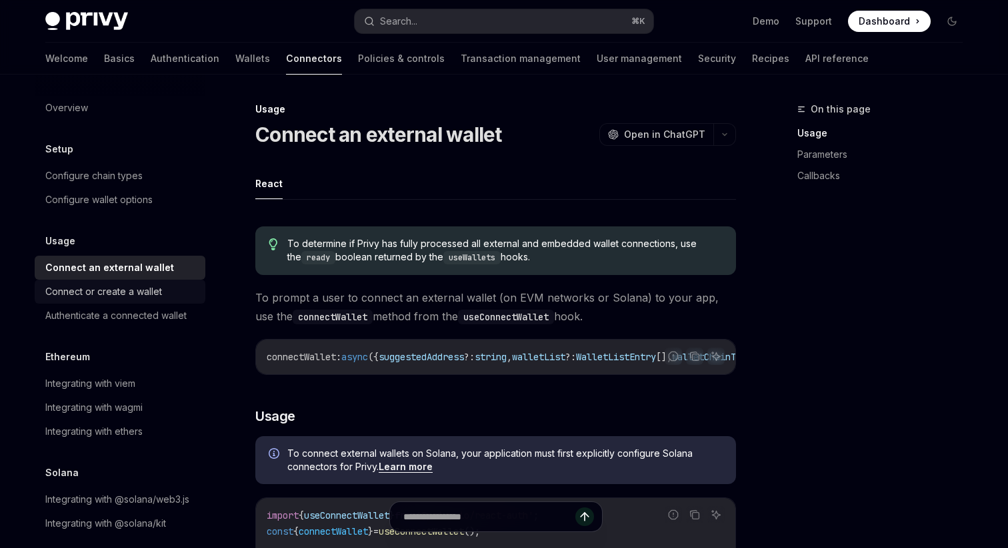
click at [117, 293] on div "Connect or create a wallet" at bounding box center [103, 292] width 117 height 16
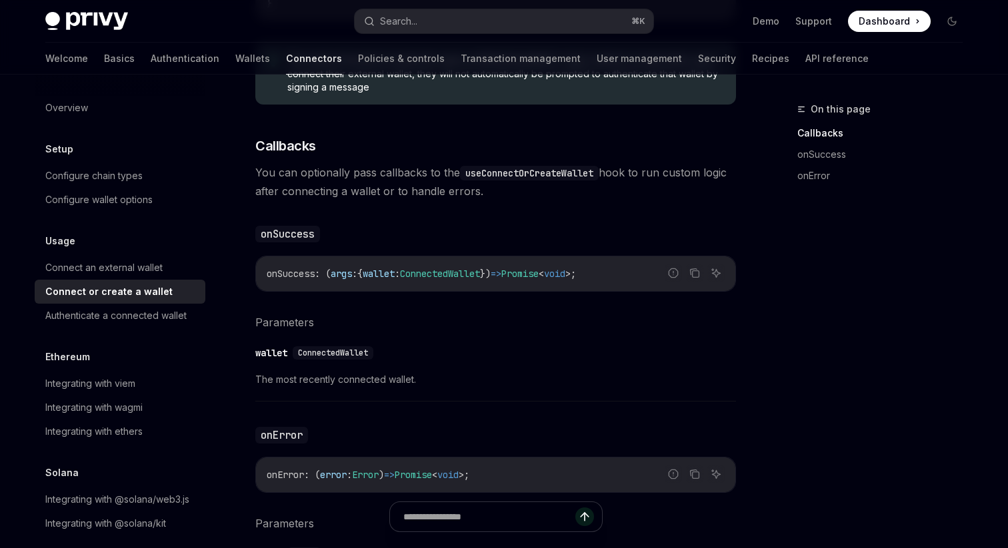
scroll to position [14, 0]
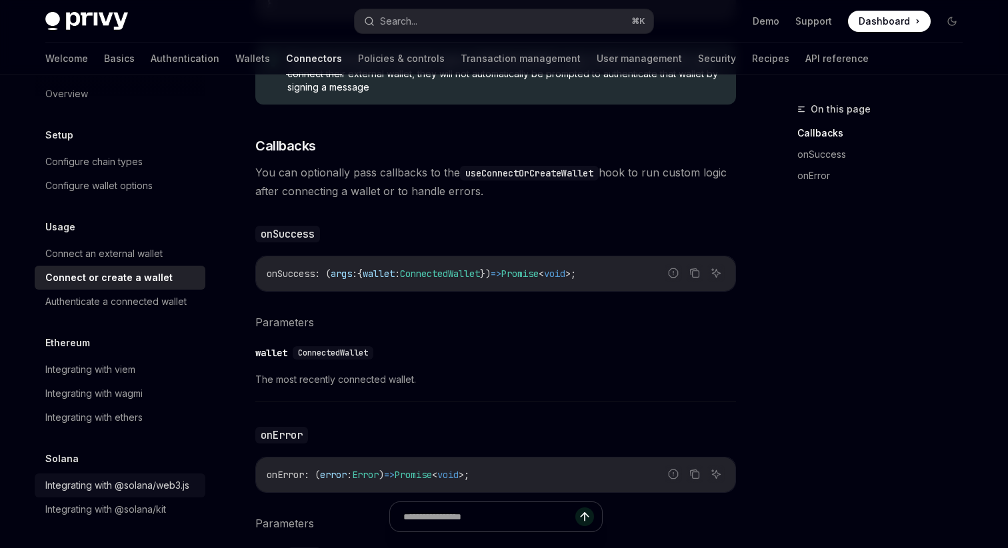
click at [124, 488] on div "Integrating with @solana/web3.js" at bounding box center [117, 486] width 144 height 16
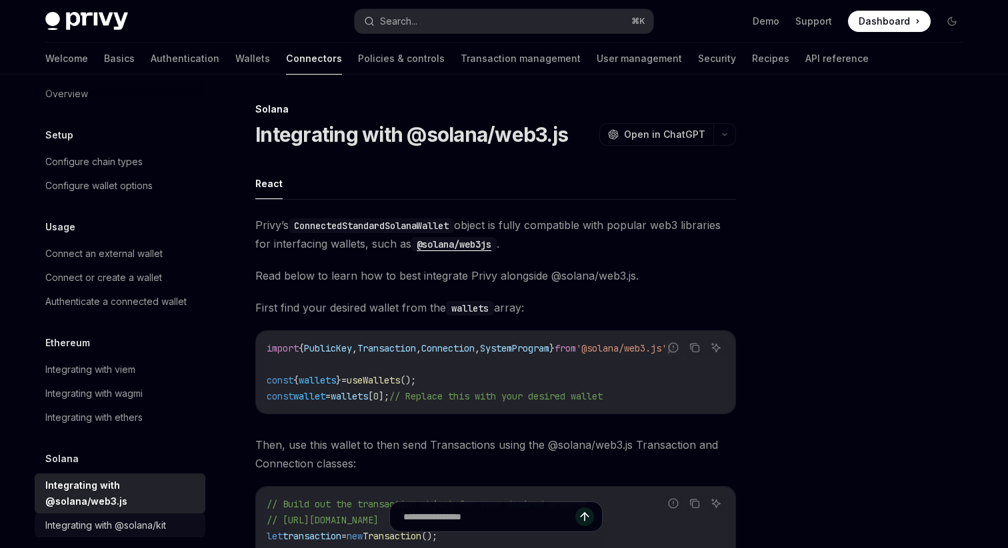
click at [171, 518] on div "Integrating with @solana/kit" at bounding box center [121, 526] width 152 height 16
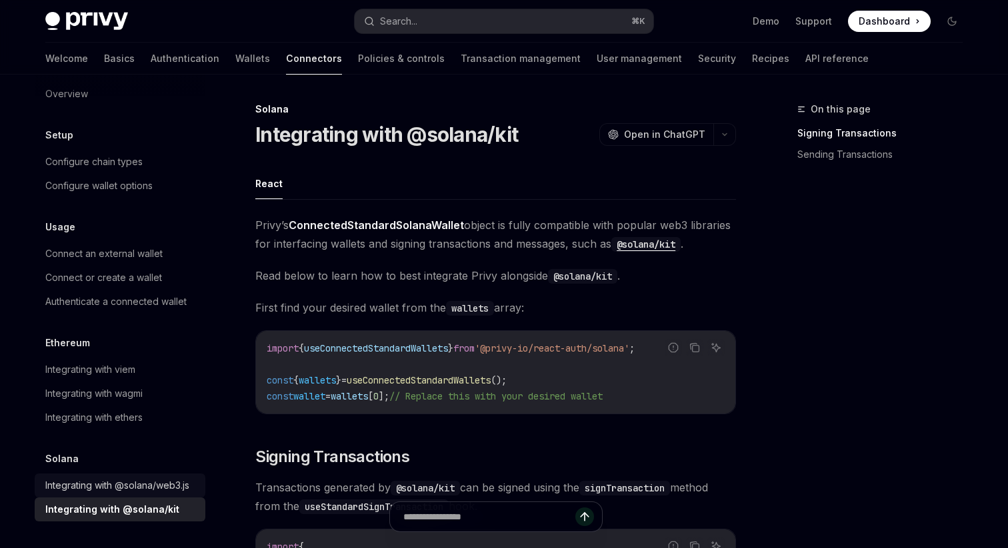
click at [151, 493] on div "Integrating with @solana/web3.js" at bounding box center [117, 486] width 144 height 16
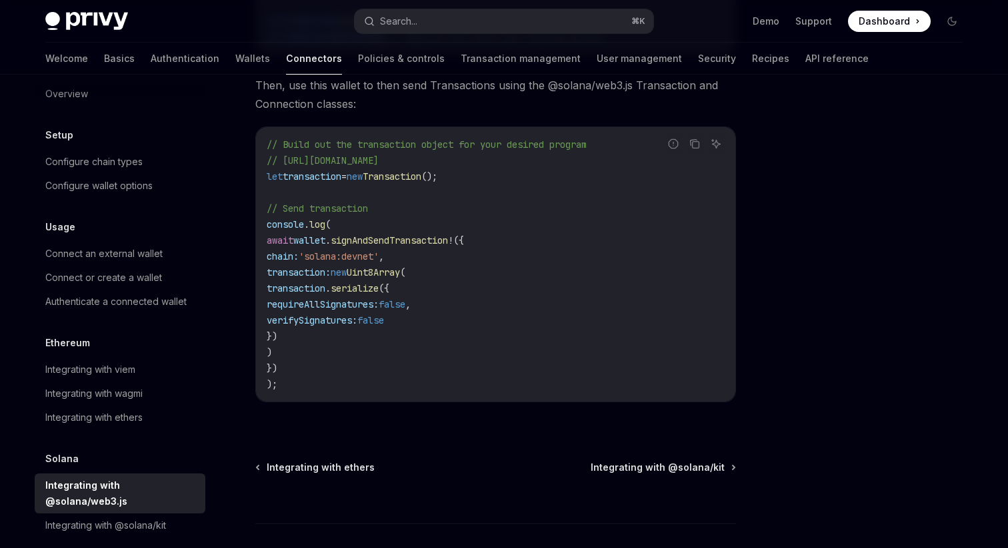
scroll to position [371, 0]
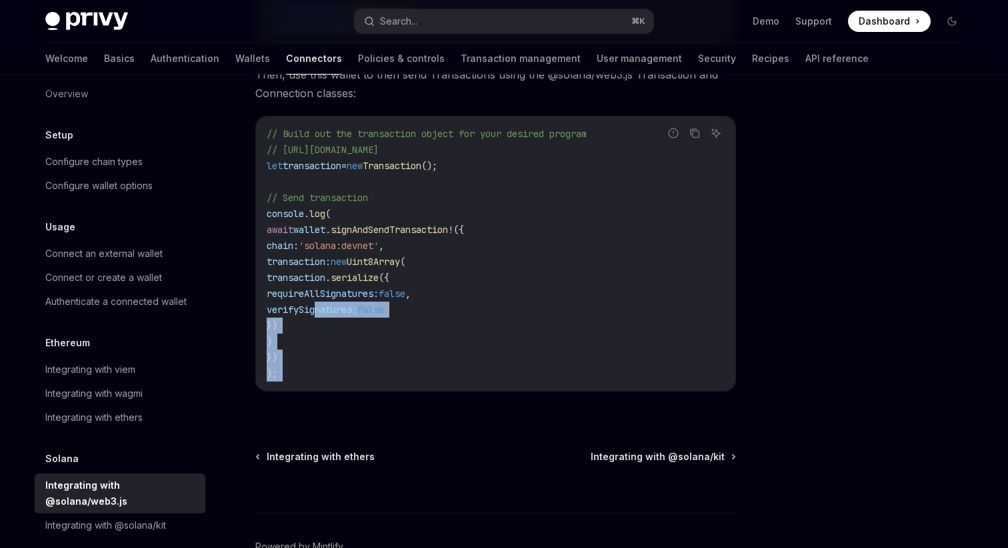
drag, startPoint x: 305, startPoint y: 445, endPoint x: 317, endPoint y: 315, distance: 130.4
click at [317, 315] on div "Solana Integrating with @solana/web3.js OpenAI Open in ChatGPT OpenAI Open in C…" at bounding box center [371, 180] width 736 height 898
click at [317, 315] on span "verifySignatures:" at bounding box center [312, 310] width 91 height 12
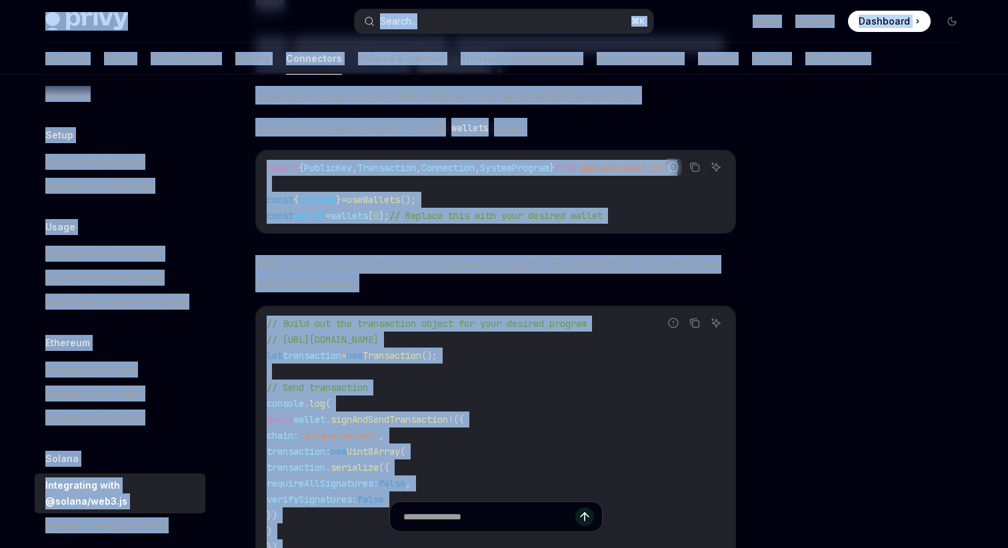
scroll to position [0, 0]
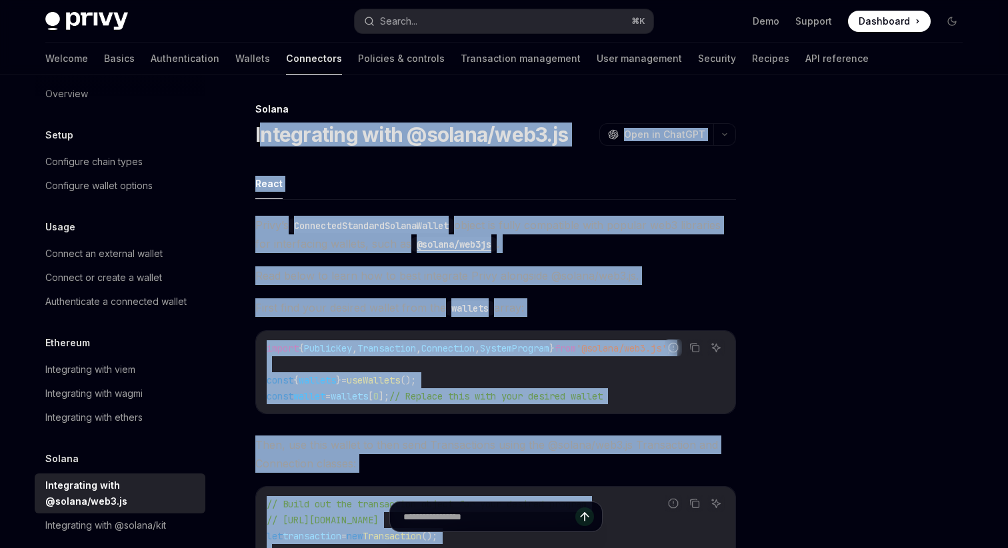
drag, startPoint x: 319, startPoint y: 426, endPoint x: 263, endPoint y: 135, distance: 295.8
click at [263, 135] on div "Solana Integrating with @solana/web3.js OpenAI Open in ChatGPT OpenAI Open in C…" at bounding box center [371, 550] width 736 height 898
copy div "loremipsum dolo @sitame/con2.ad ElitSE Doei te InciDID UtlaBO Etdo ma AliqUAE A…"
click at [358, 65] on link "Policies & controls" at bounding box center [401, 59] width 87 height 32
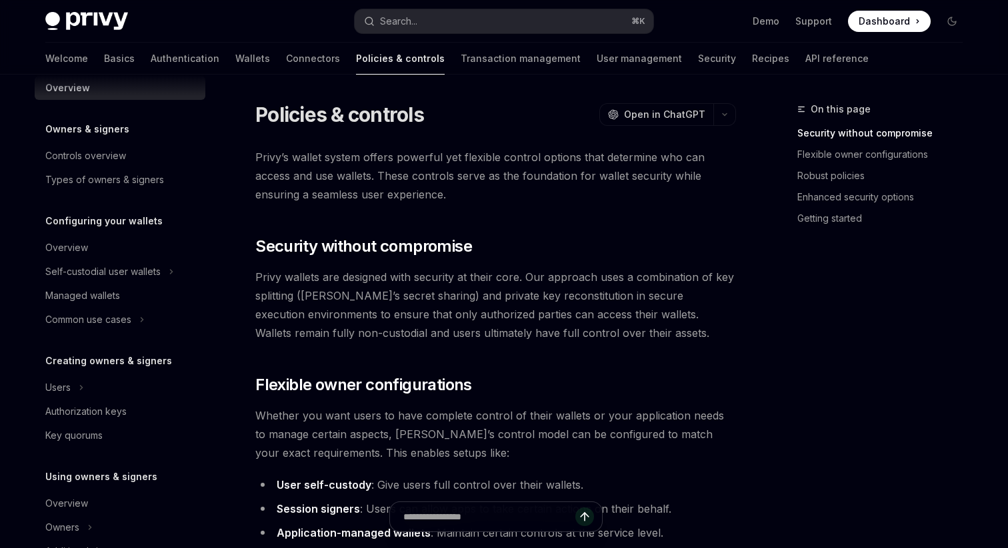
scroll to position [24, 0]
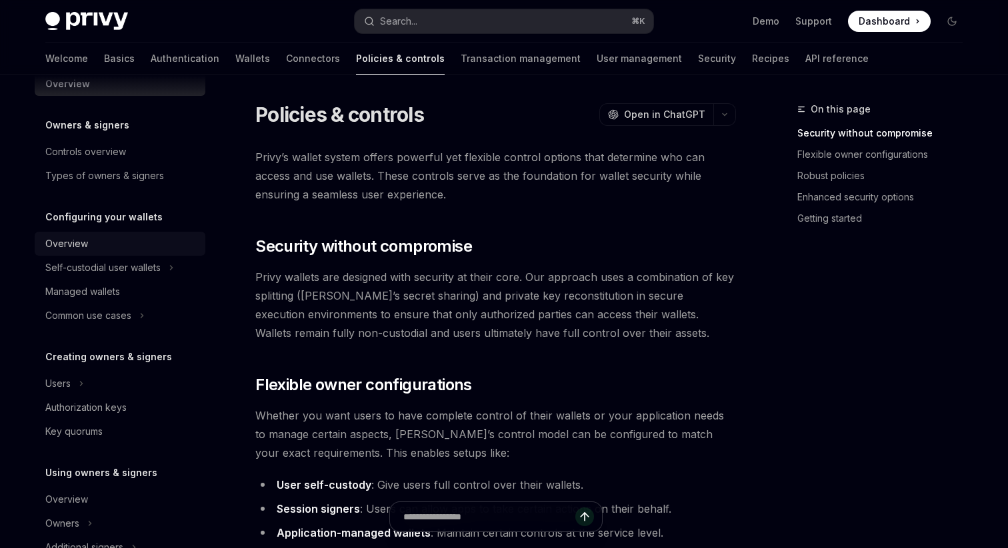
click at [93, 247] on div "Overview" at bounding box center [121, 244] width 152 height 16
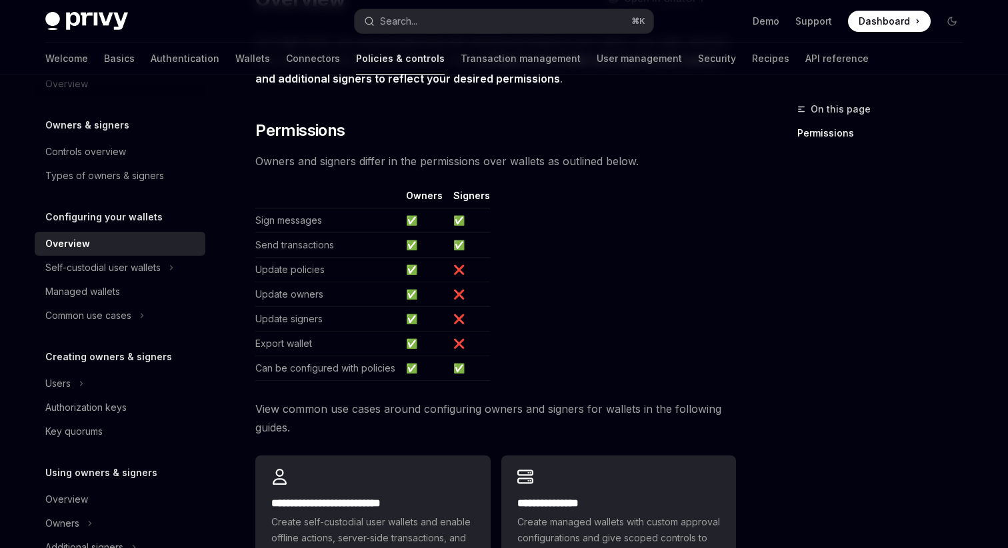
scroll to position [384, 0]
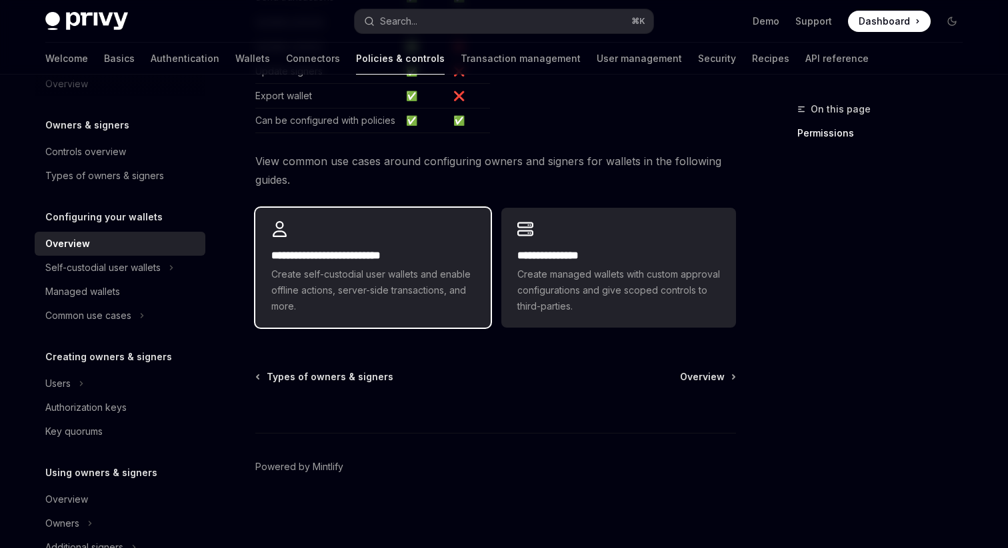
click at [313, 281] on span "Create self-custodial user wallets and enable offline actions, server-side tran…" at bounding box center [372, 291] width 203 height 48
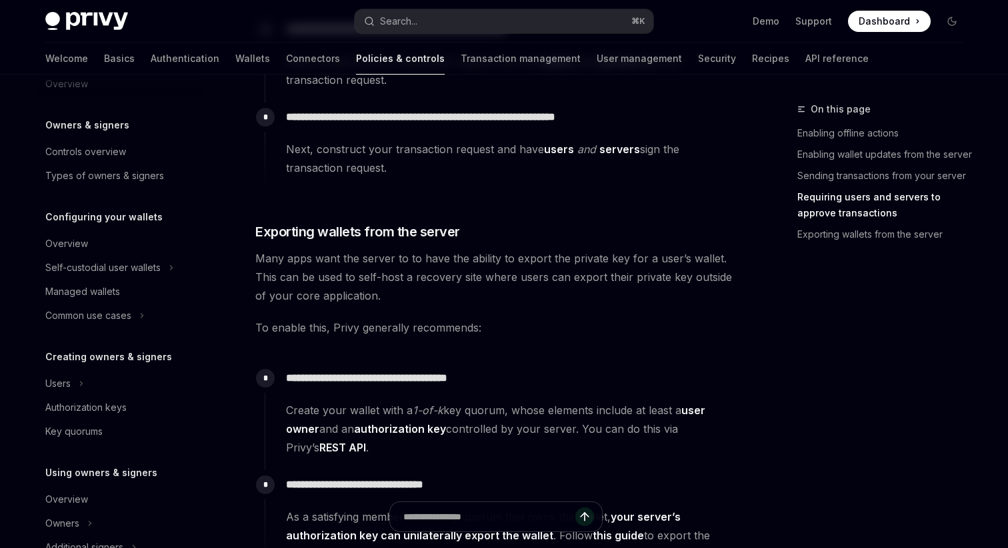
scroll to position [2400, 0]
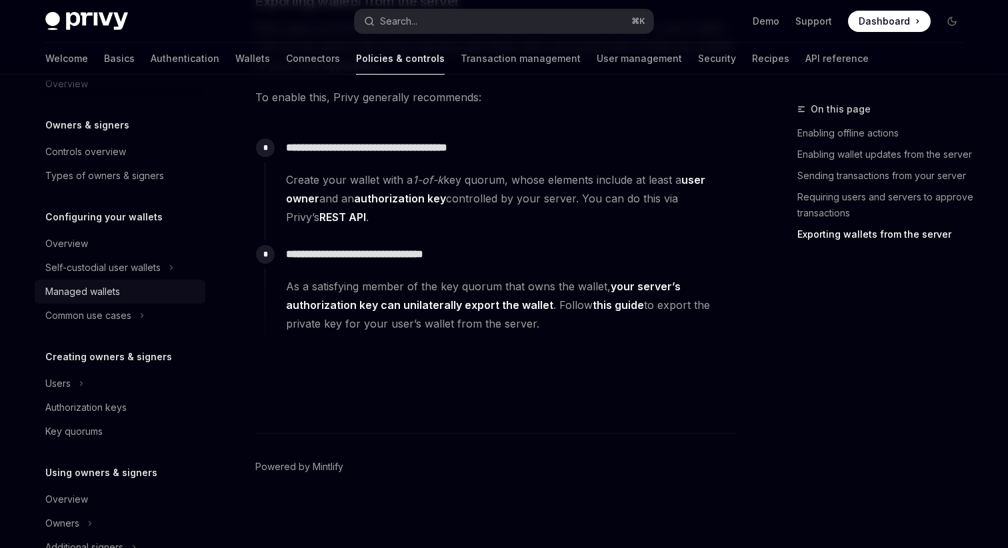
click at [111, 288] on div "Managed wallets" at bounding box center [82, 292] width 75 height 16
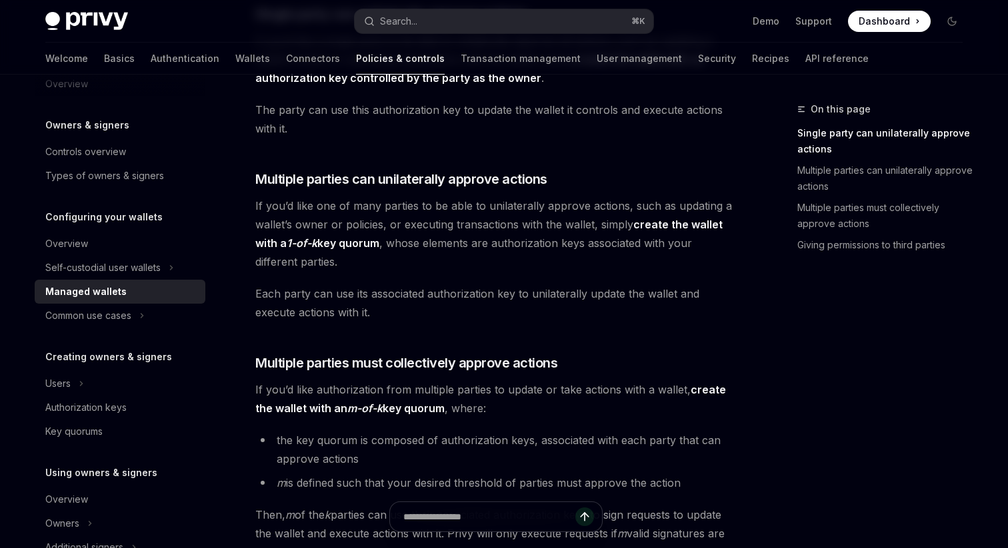
scroll to position [263, 0]
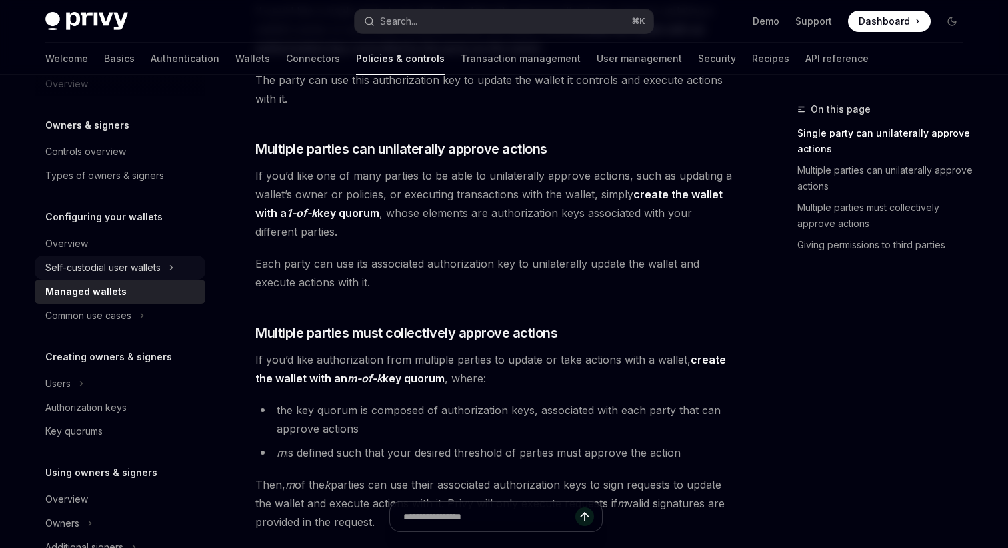
click at [95, 269] on div "Self-custodial user wallets" at bounding box center [102, 268] width 115 height 16
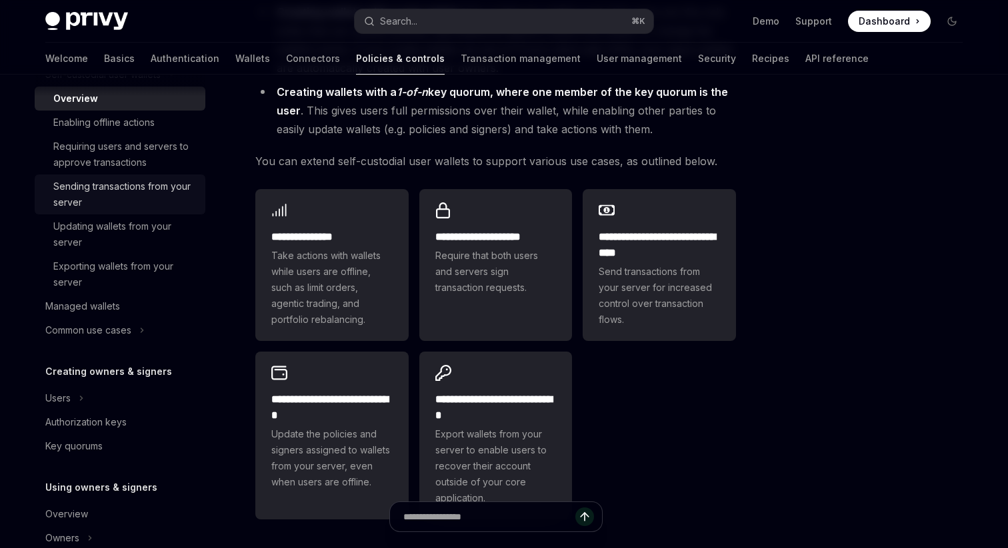
scroll to position [372, 0]
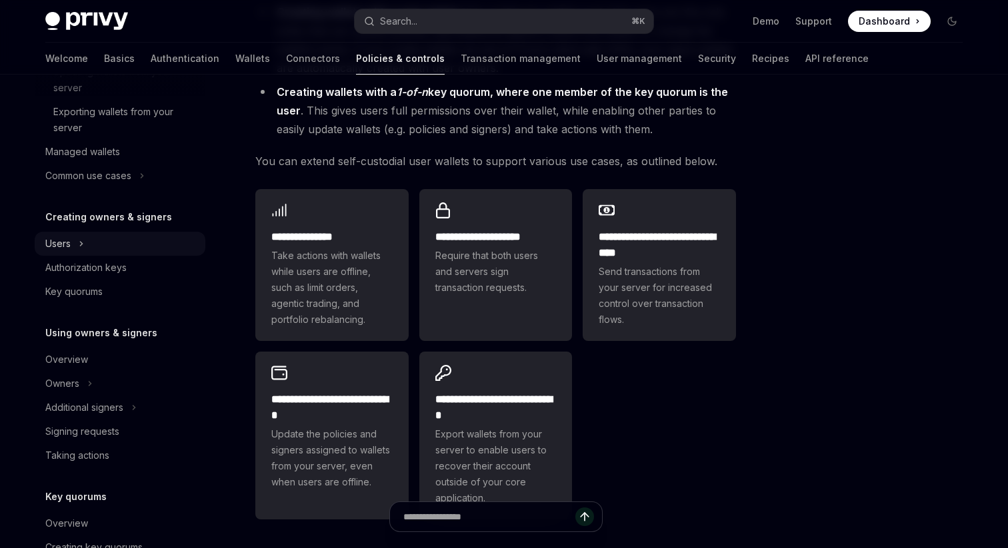
click at [96, 241] on div "Users" at bounding box center [120, 244] width 171 height 24
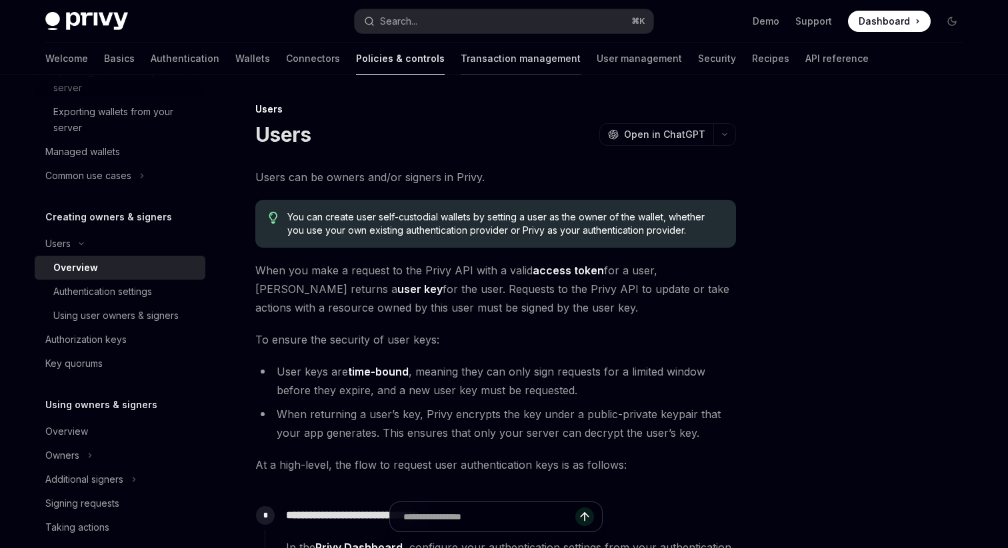
click at [461, 70] on link "Transaction management" at bounding box center [521, 59] width 120 height 32
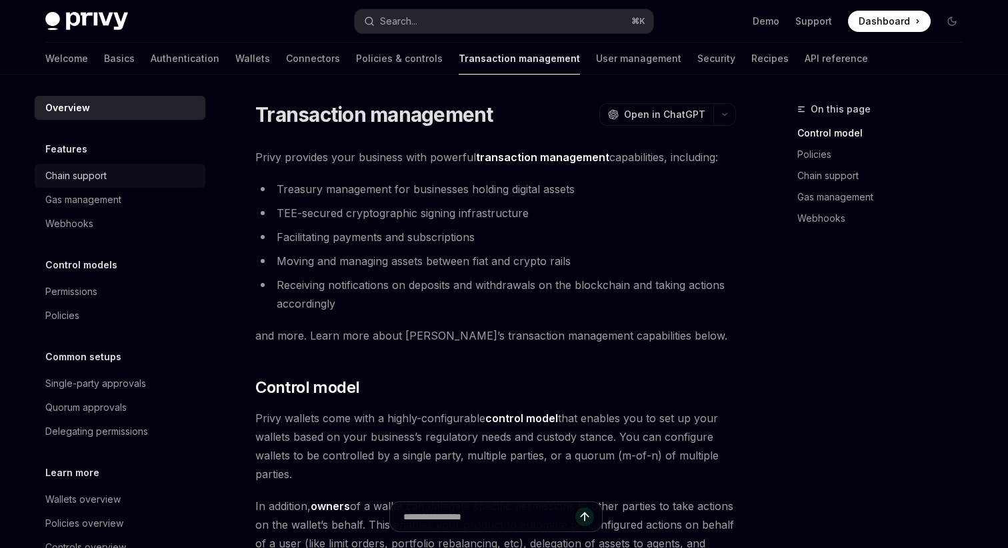
click at [123, 175] on div "Chain support" at bounding box center [121, 176] width 152 height 16
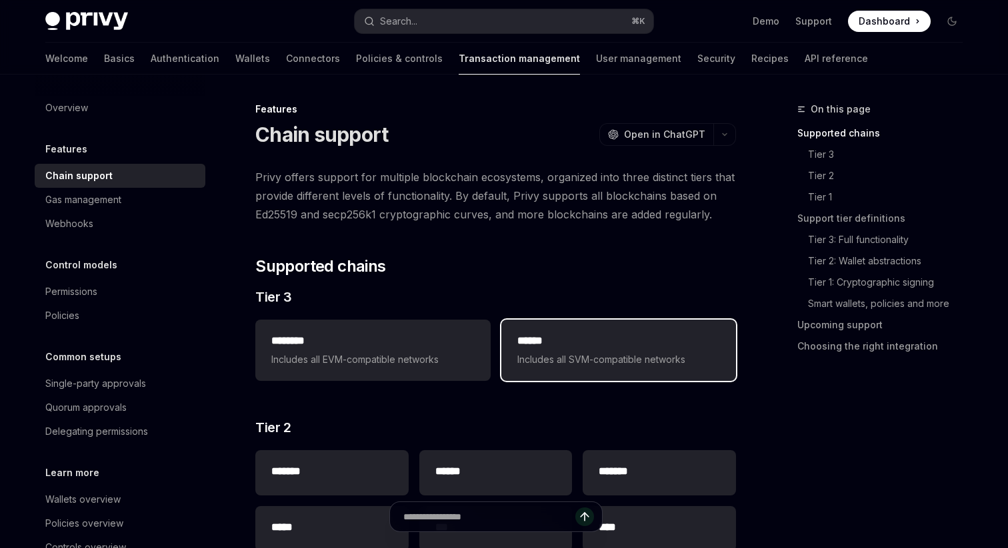
click at [564, 334] on h2 "******" at bounding box center [618, 341] width 203 height 16
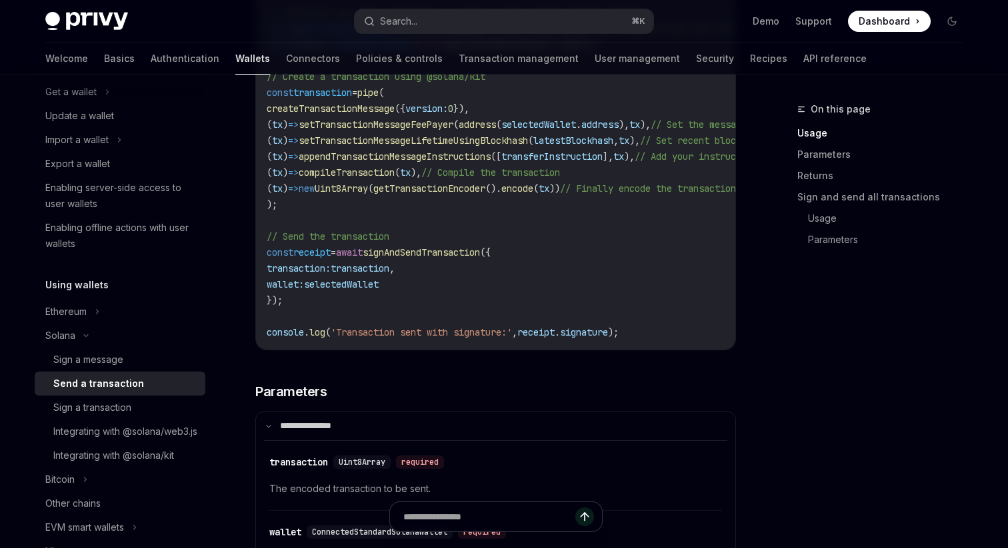
scroll to position [1133, 0]
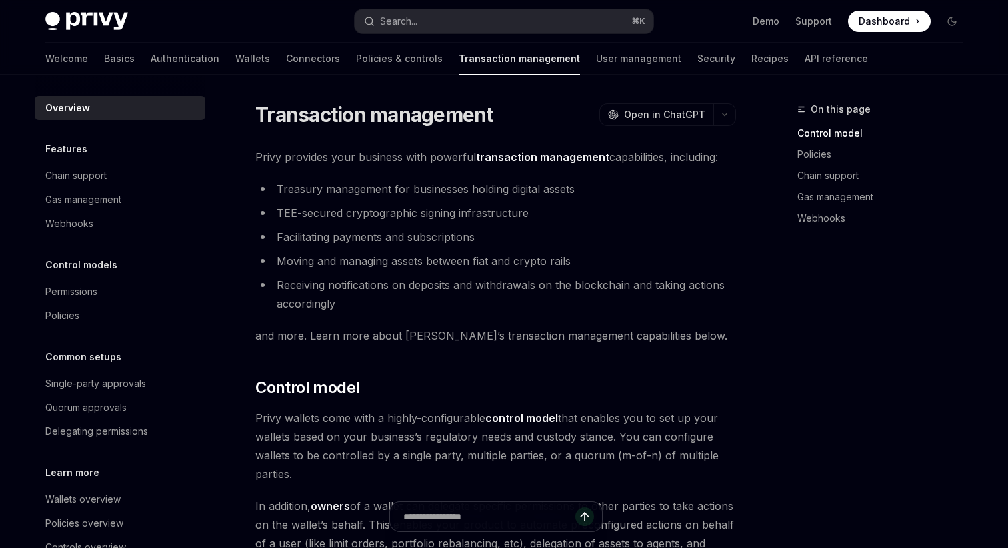
scroll to position [38, 0]
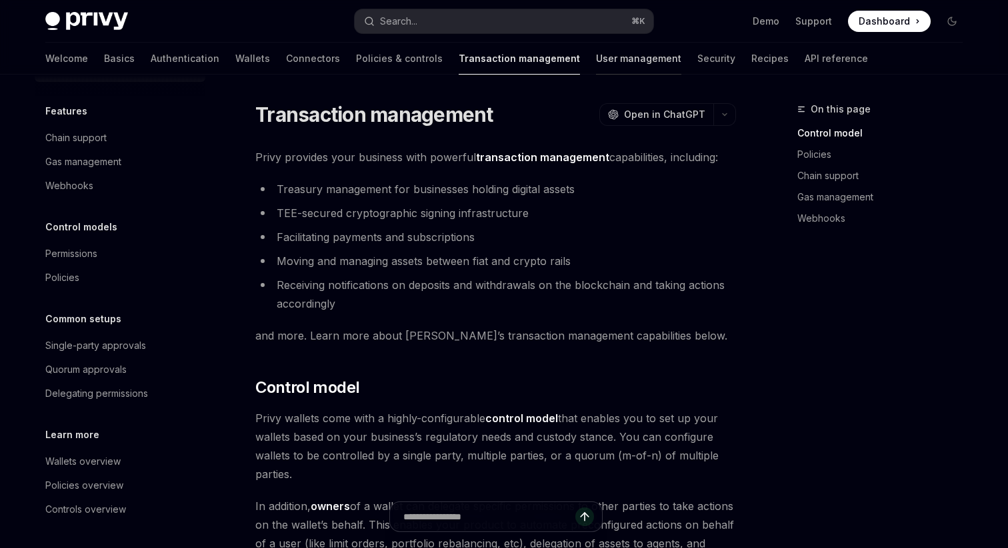
click at [596, 63] on link "User management" at bounding box center [638, 59] width 85 height 32
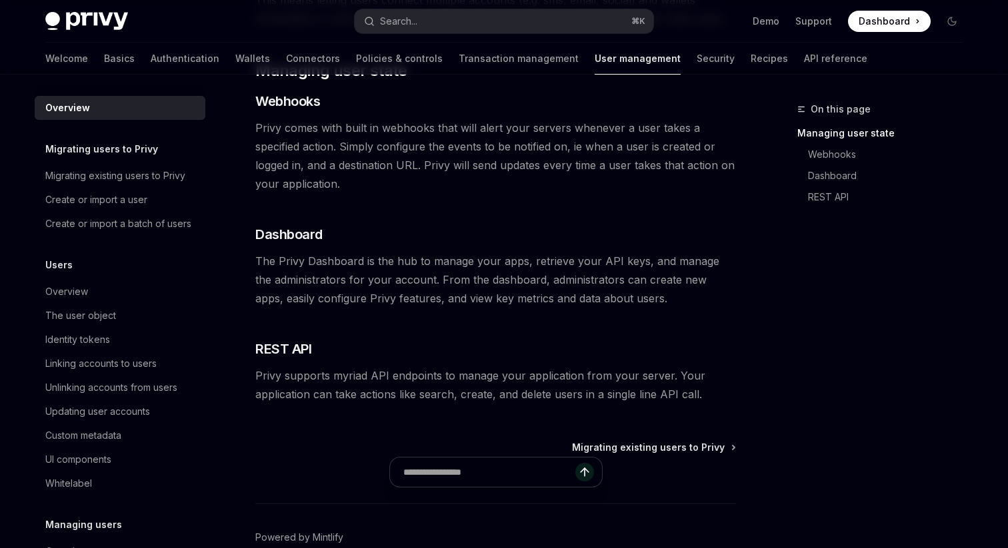
scroll to position [275, 0]
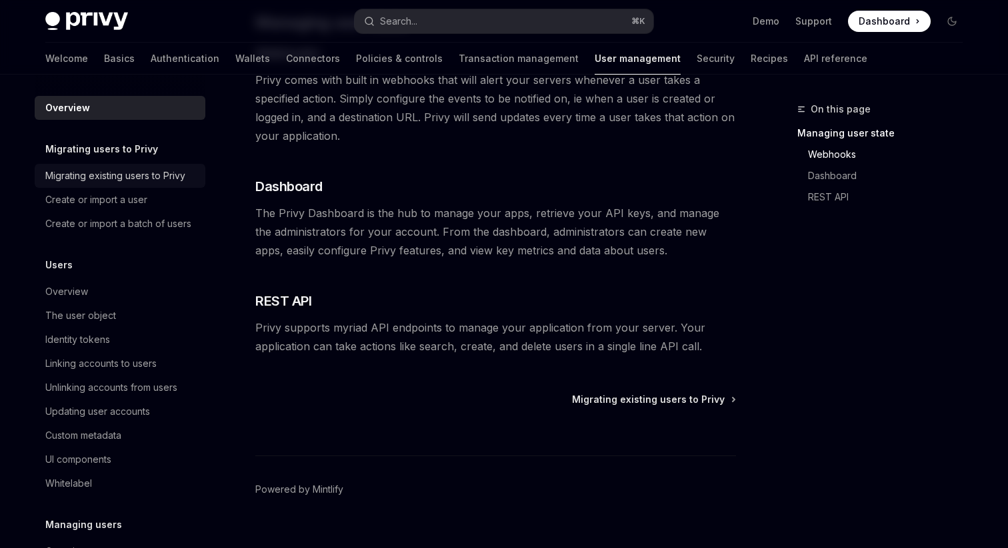
click at [105, 175] on div "Migrating existing users to Privy" at bounding box center [115, 176] width 140 height 16
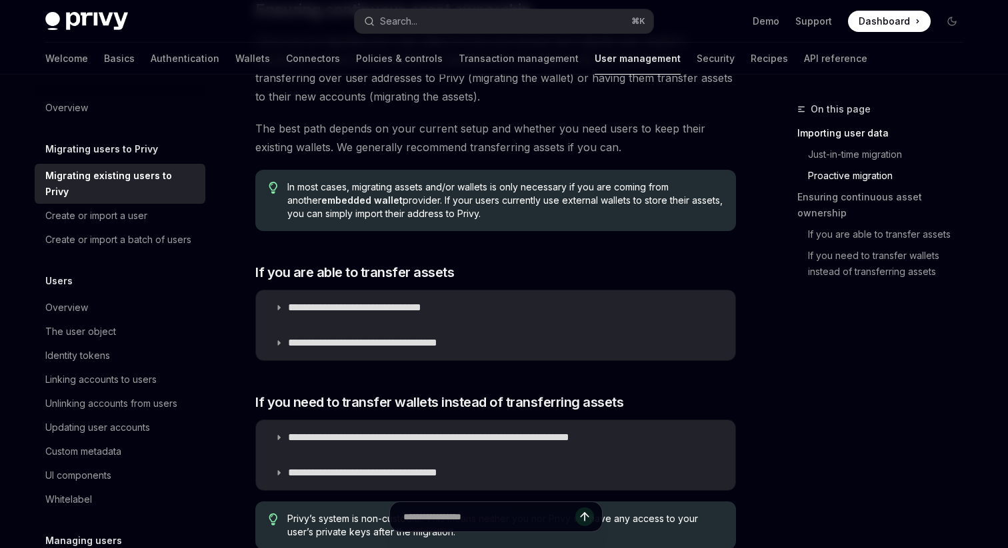
scroll to position [1663, 0]
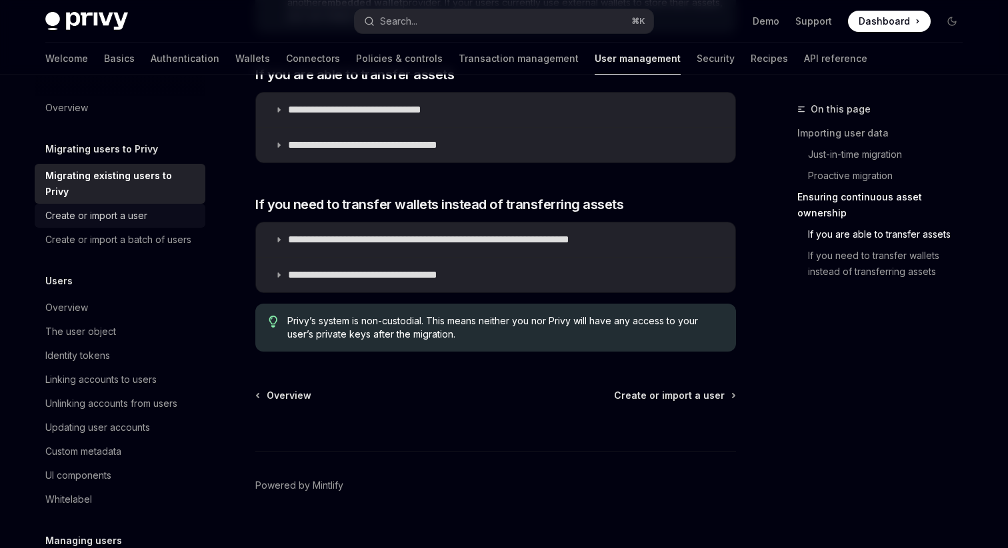
click at [105, 208] on div "Create or import a user" at bounding box center [96, 216] width 102 height 16
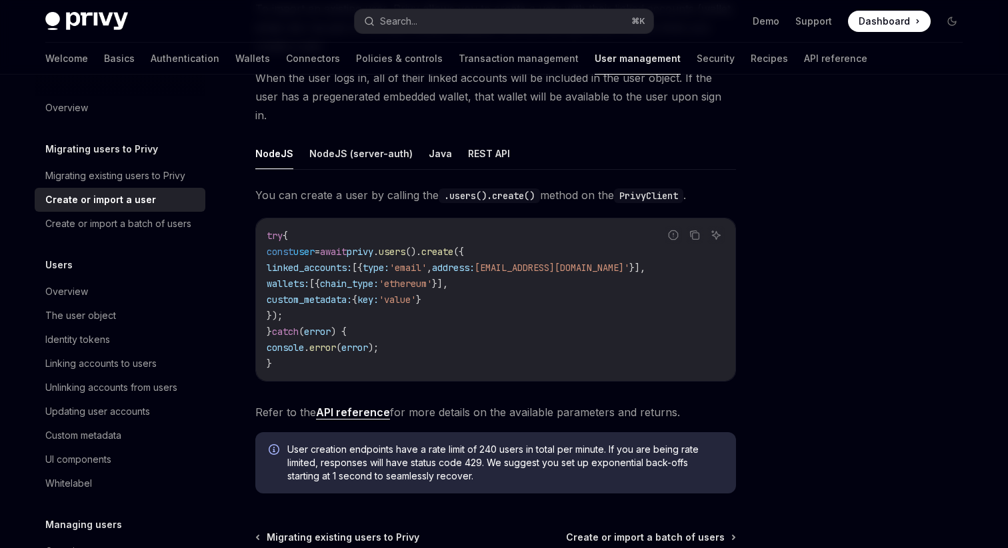
scroll to position [311, 0]
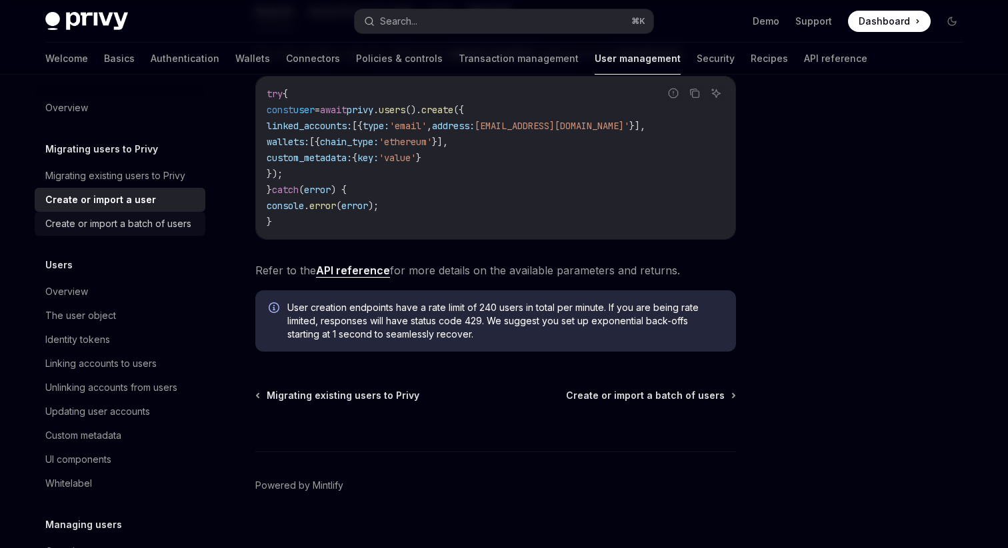
click at [131, 228] on div "Create or import a batch of users" at bounding box center [118, 224] width 146 height 16
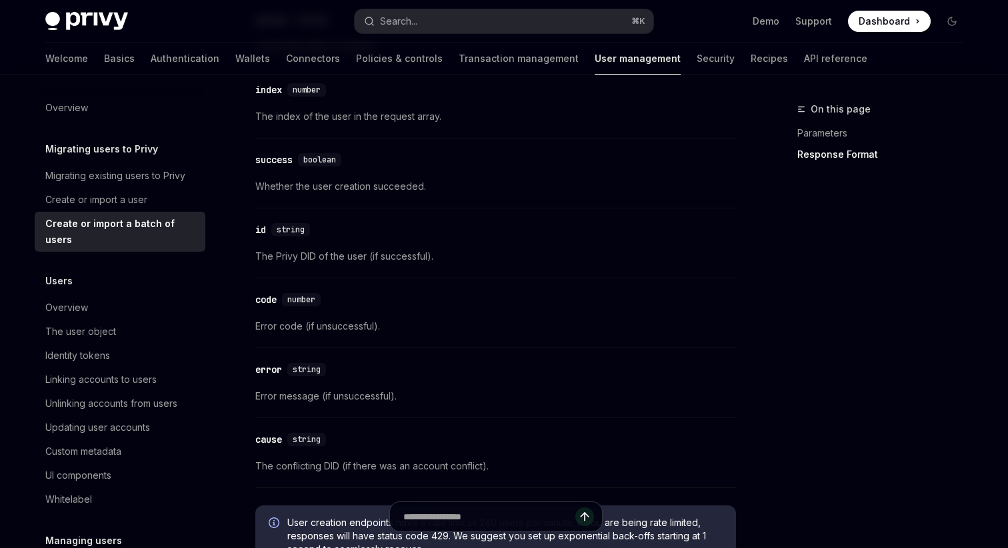
scroll to position [2442, 0]
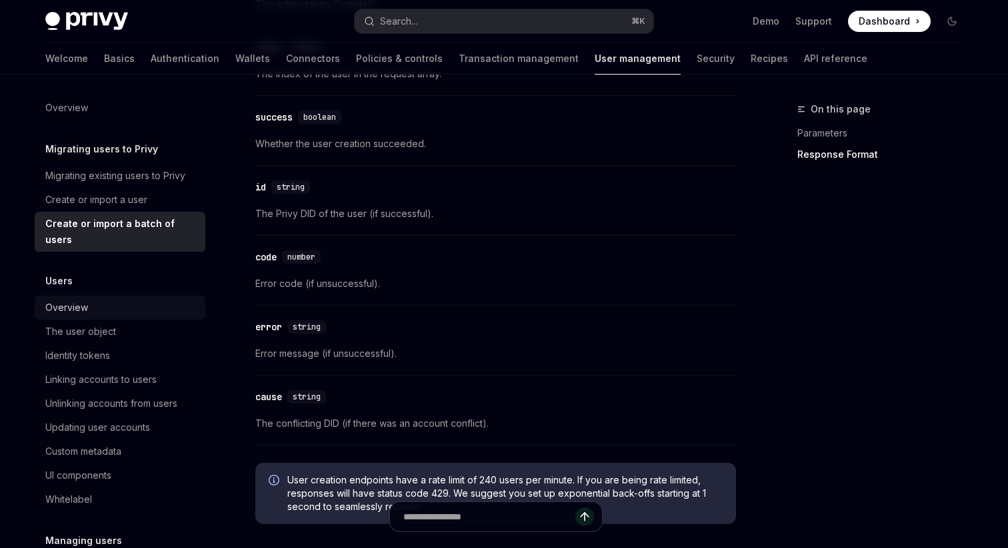
click at [101, 301] on link "Overview" at bounding box center [120, 308] width 171 height 24
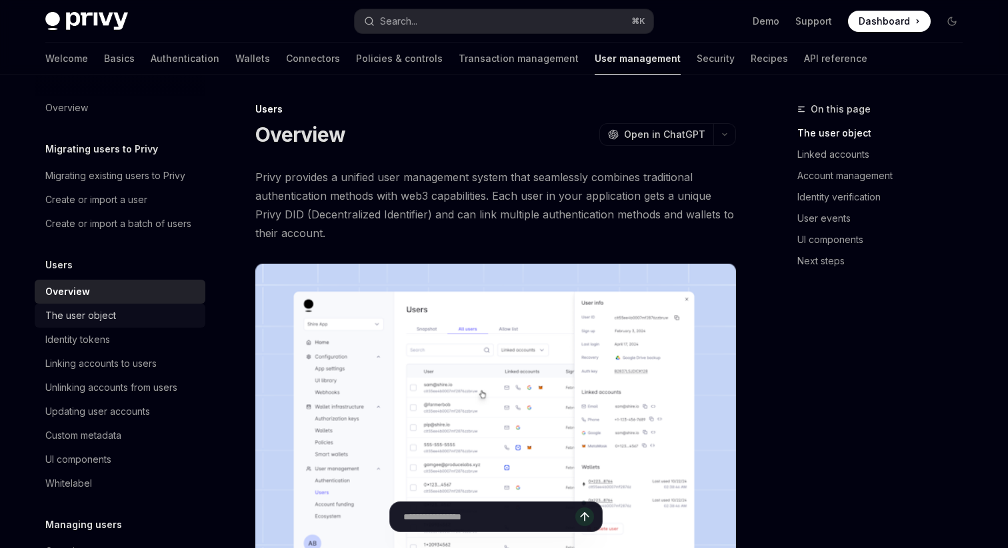
click at [103, 315] on div "The user object" at bounding box center [80, 316] width 71 height 16
type textarea "*"
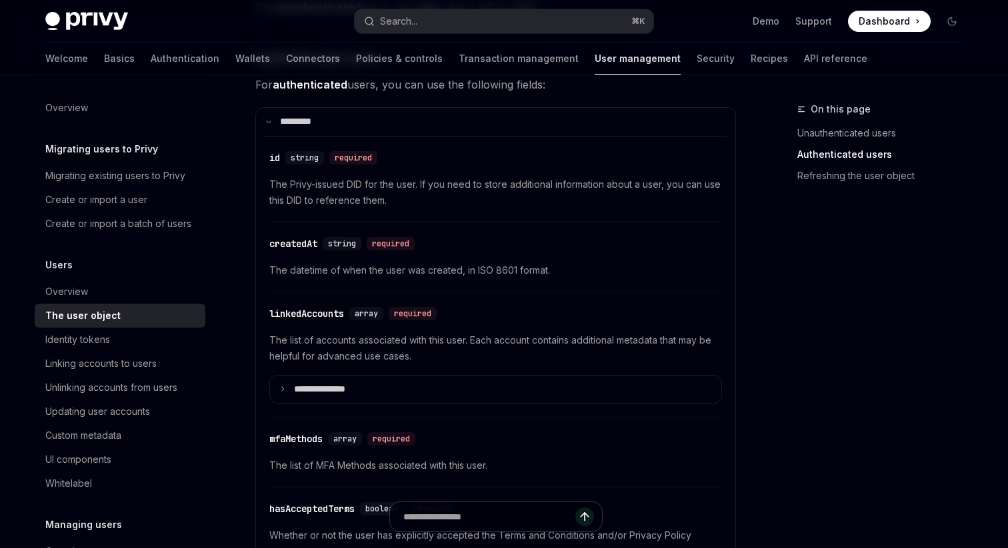
scroll to position [401, 0]
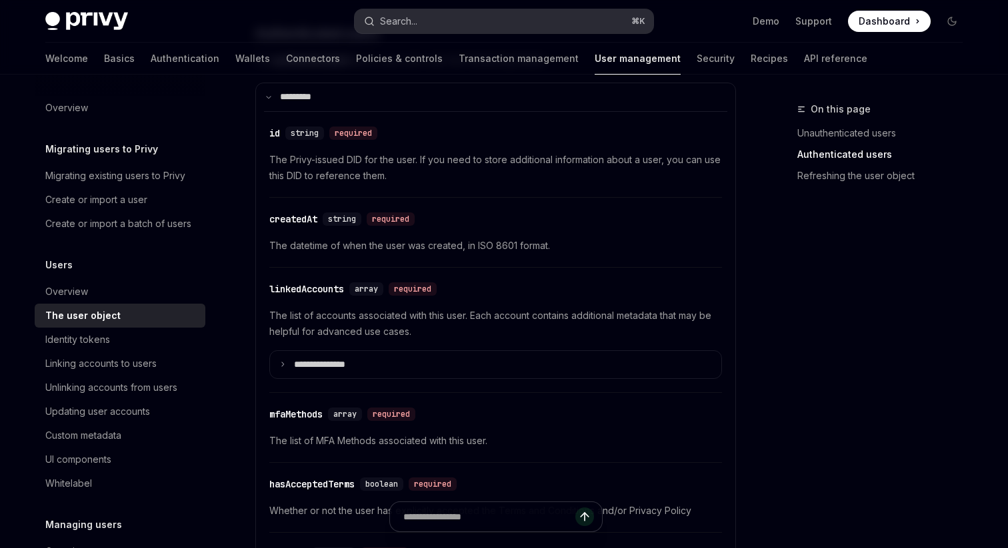
click at [406, 31] on button "Search... ⌘ K" at bounding box center [504, 21] width 299 height 24
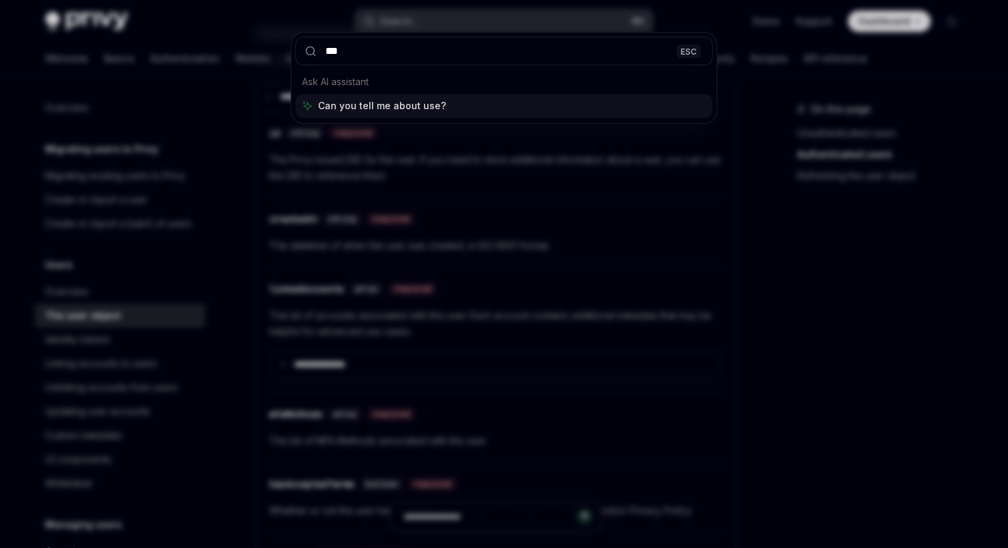
type input "****"
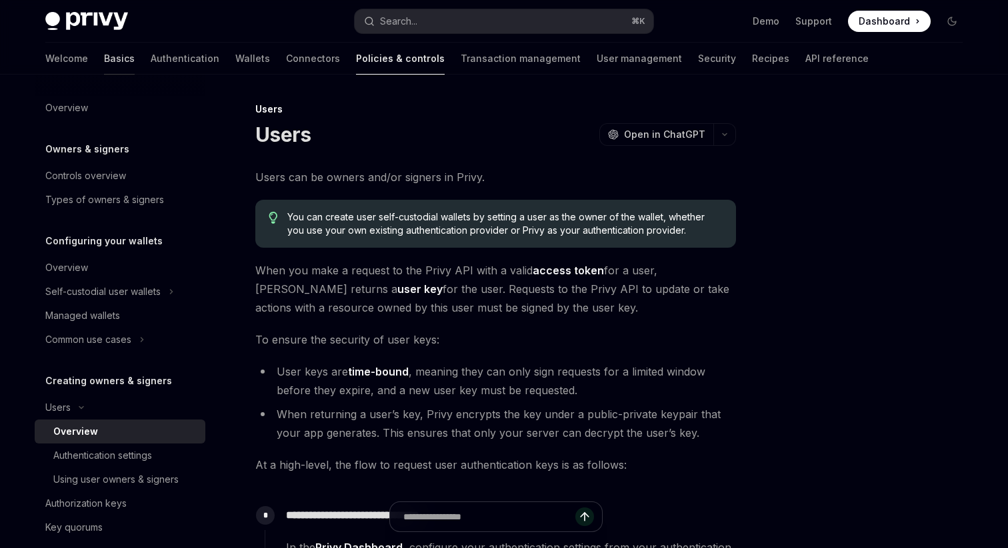
click at [104, 64] on link "Basics" at bounding box center [119, 59] width 31 height 32
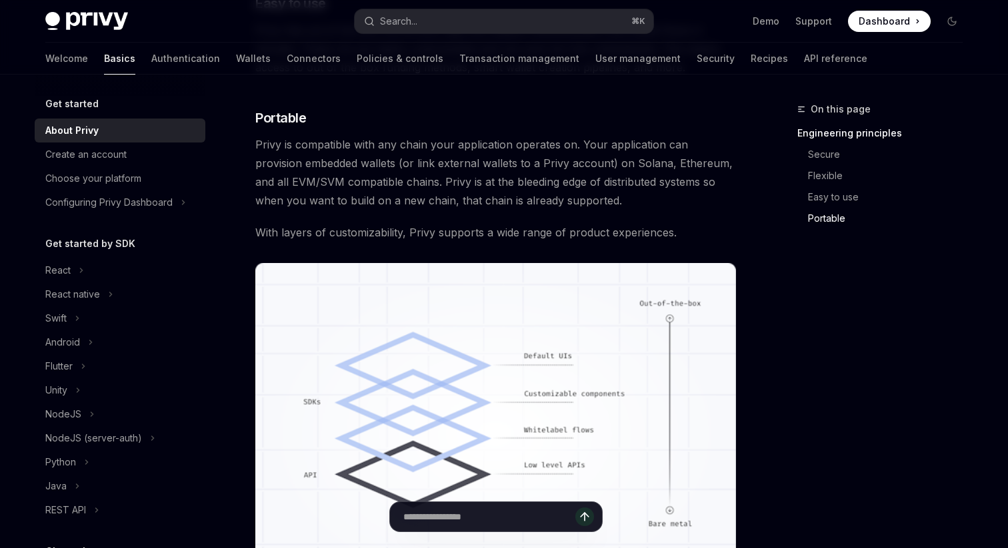
scroll to position [1212, 0]
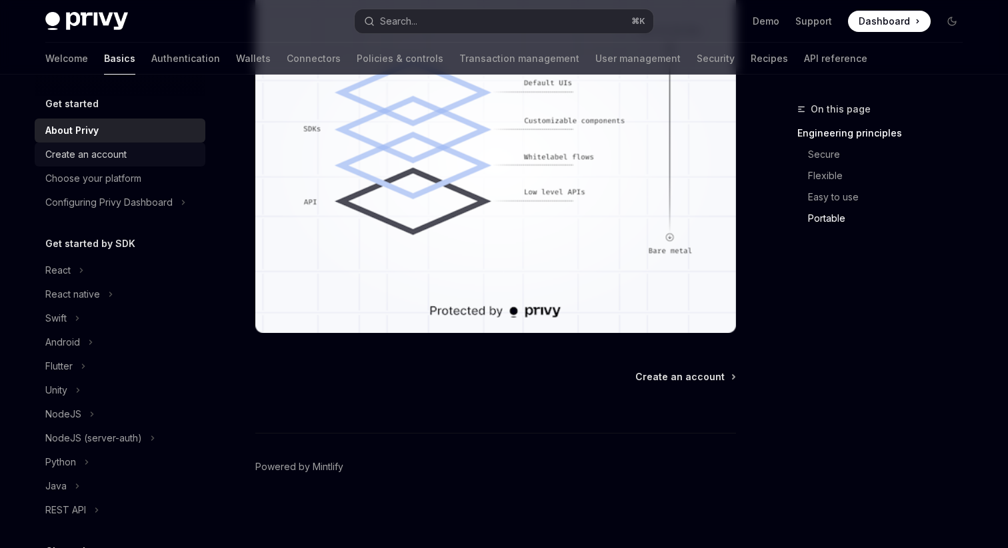
click at [107, 151] on div "Create an account" at bounding box center [85, 155] width 81 height 16
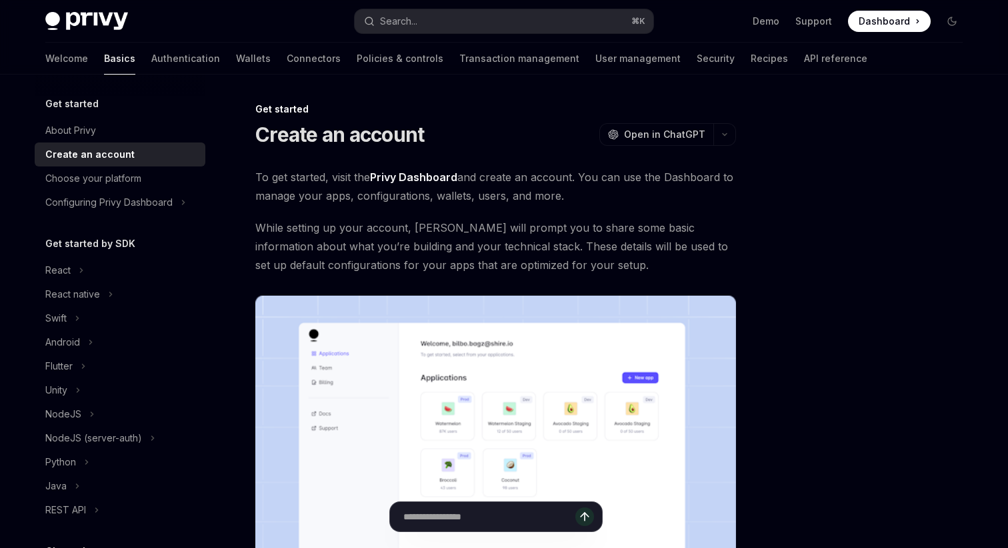
scroll to position [306, 0]
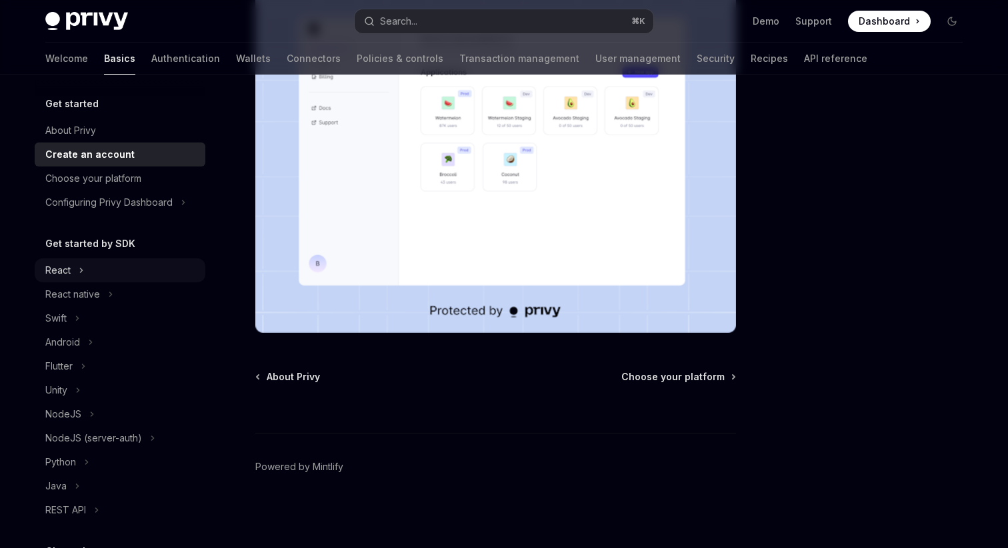
click at [81, 272] on icon at bounding box center [81, 271] width 5 height 16
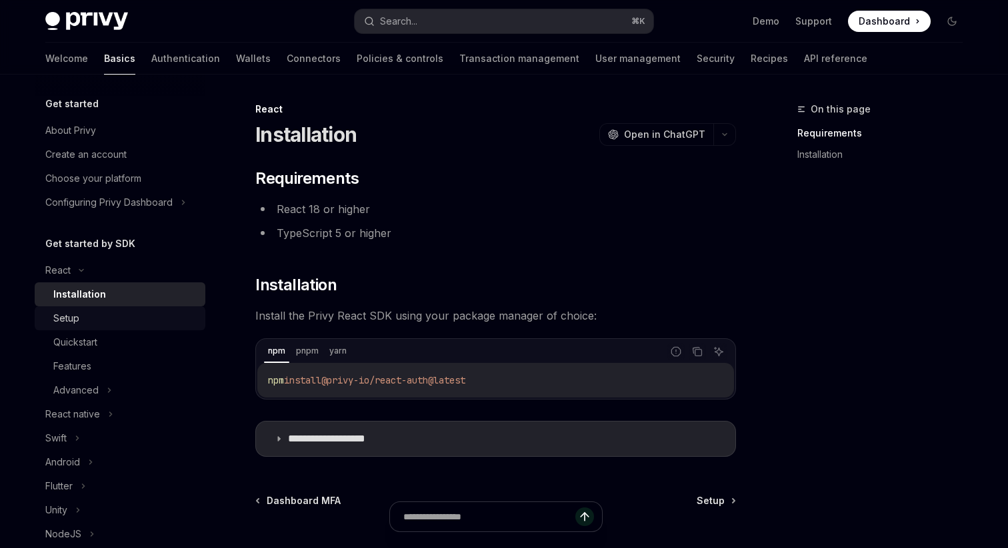
click at [104, 323] on div "Setup" at bounding box center [125, 319] width 144 height 16
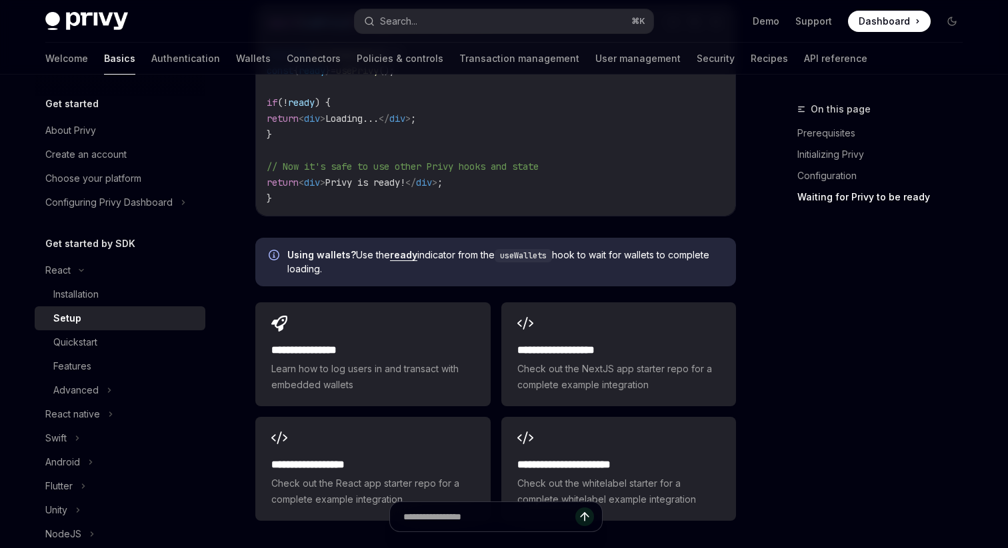
scroll to position [1652, 0]
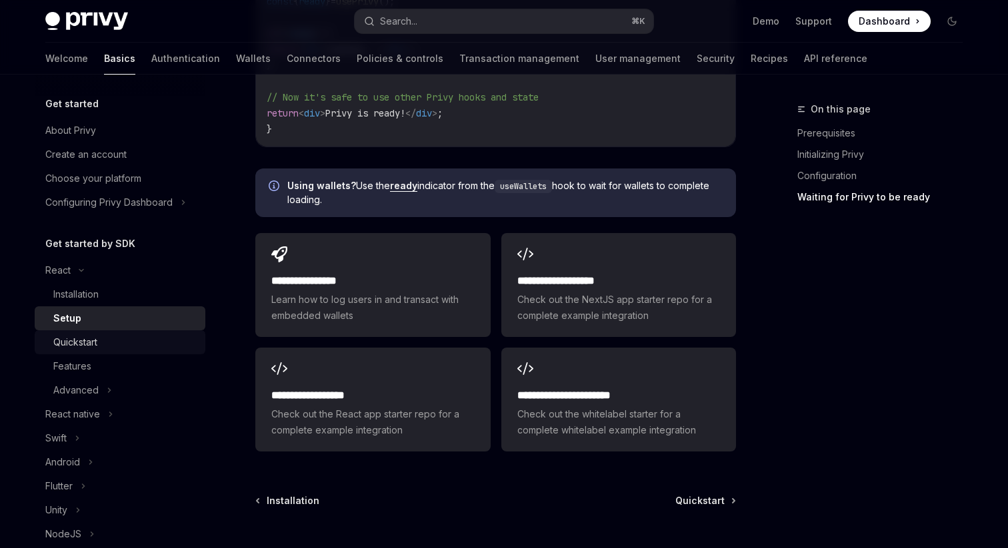
click at [94, 341] on div "Quickstart" at bounding box center [75, 343] width 44 height 16
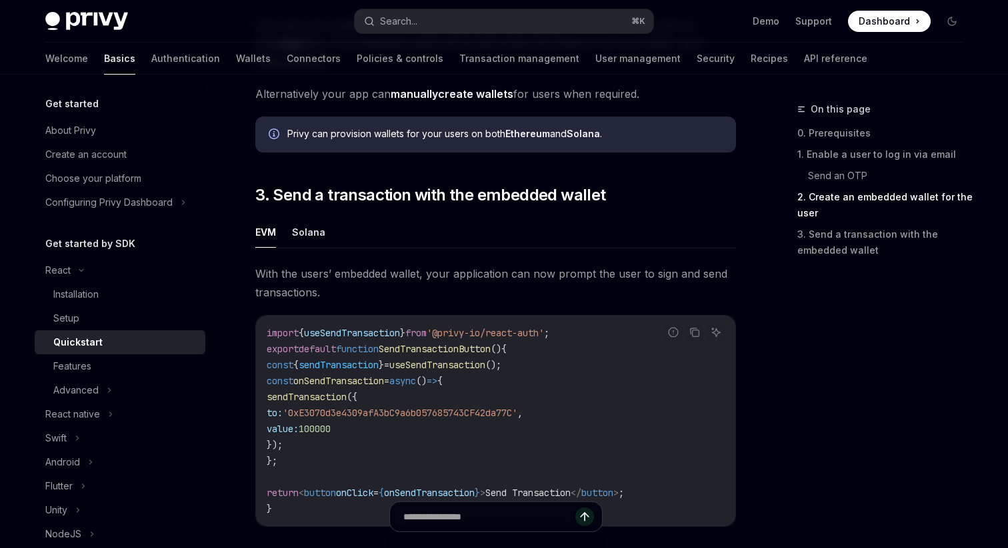
scroll to position [1078, 0]
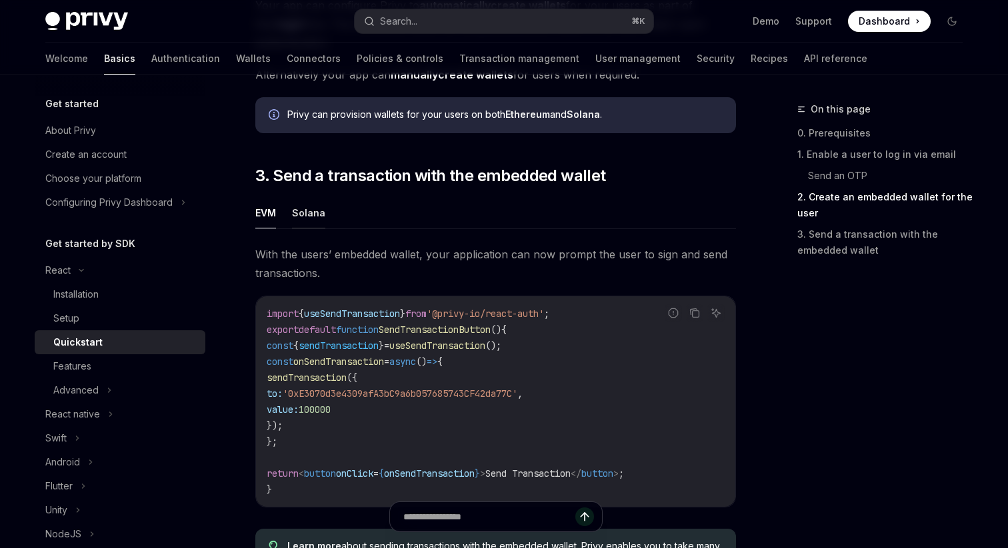
click at [299, 218] on button "Solana" at bounding box center [308, 212] width 33 height 31
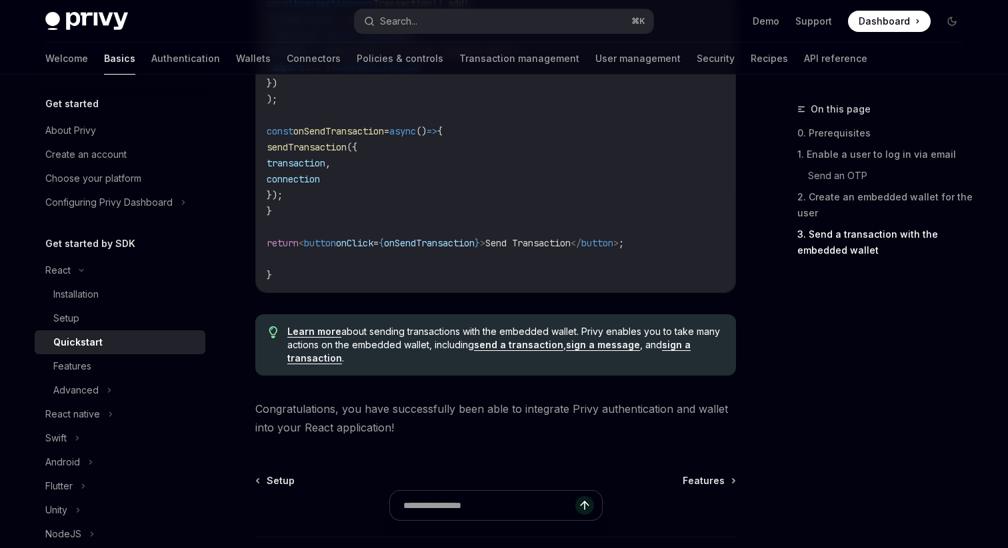
scroll to position [1631, 0]
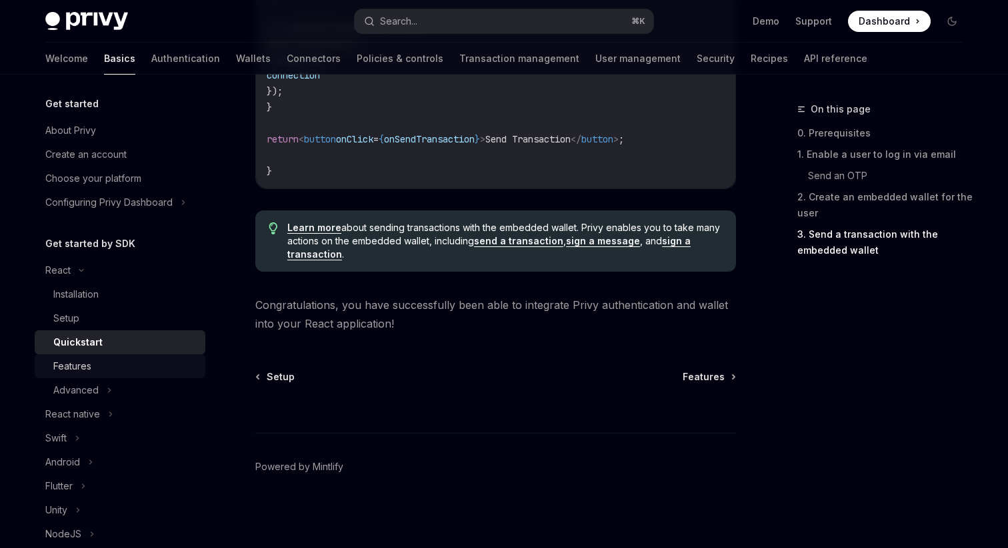
click at [133, 367] on div "Features" at bounding box center [125, 367] width 144 height 16
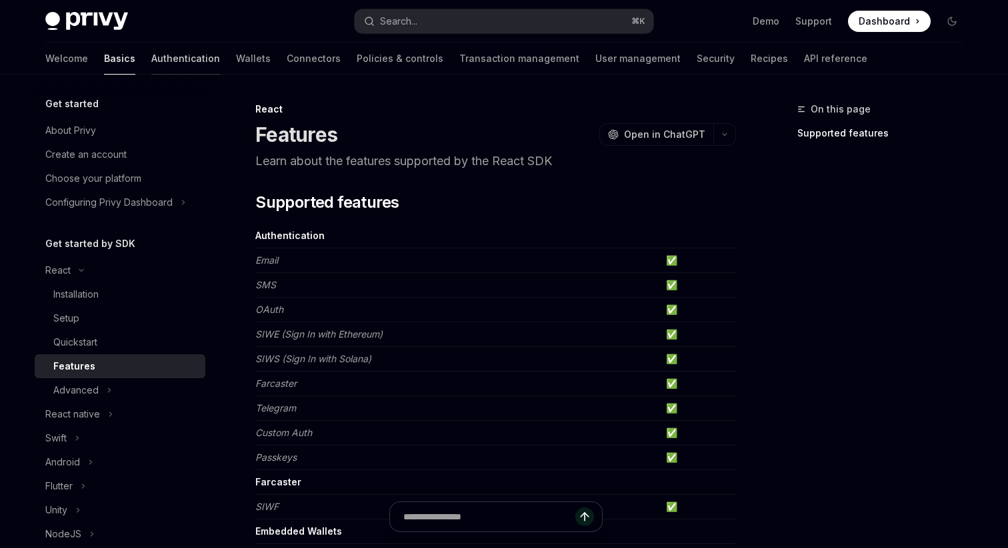
click at [151, 59] on link "Authentication" at bounding box center [185, 59] width 69 height 32
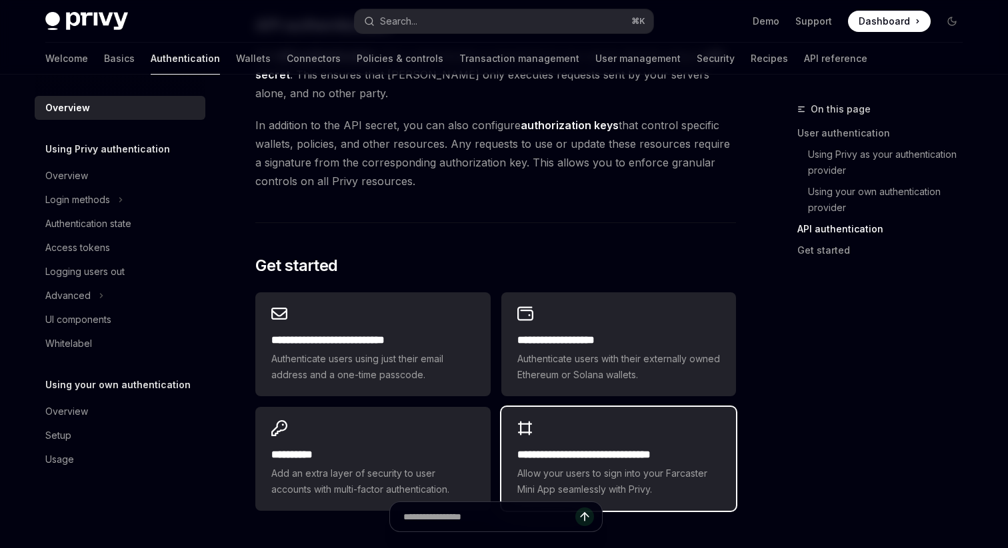
scroll to position [950, 0]
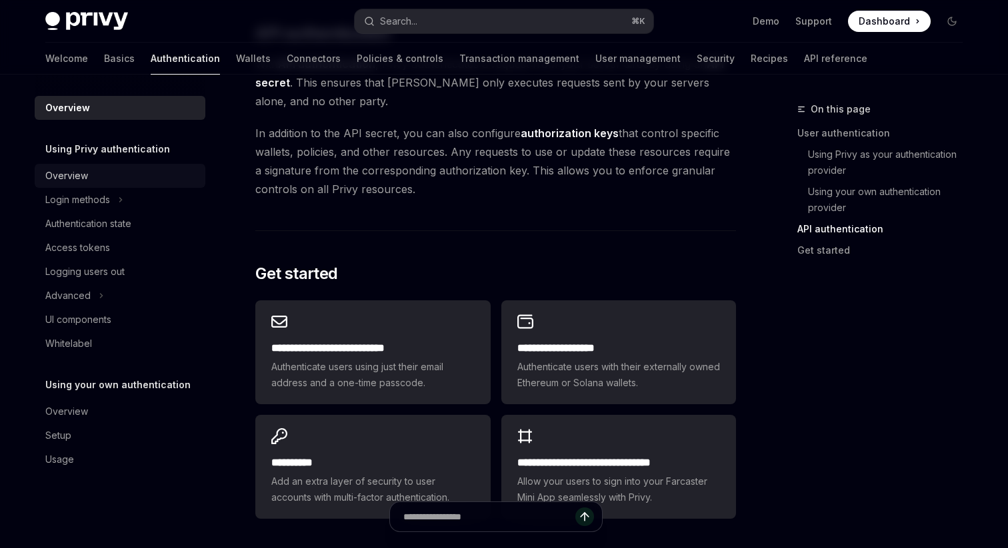
click at [71, 165] on link "Overview" at bounding box center [120, 176] width 171 height 24
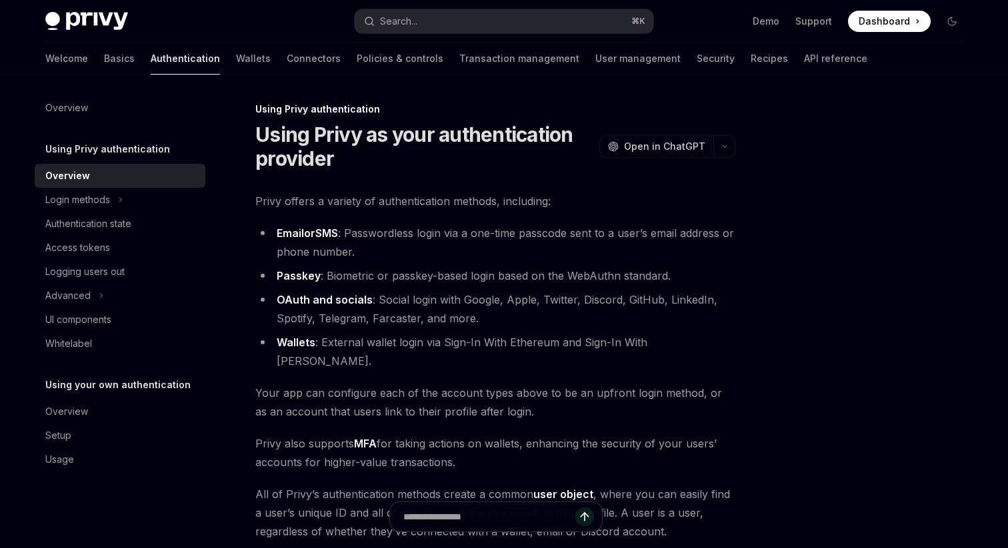
scroll to position [259, 0]
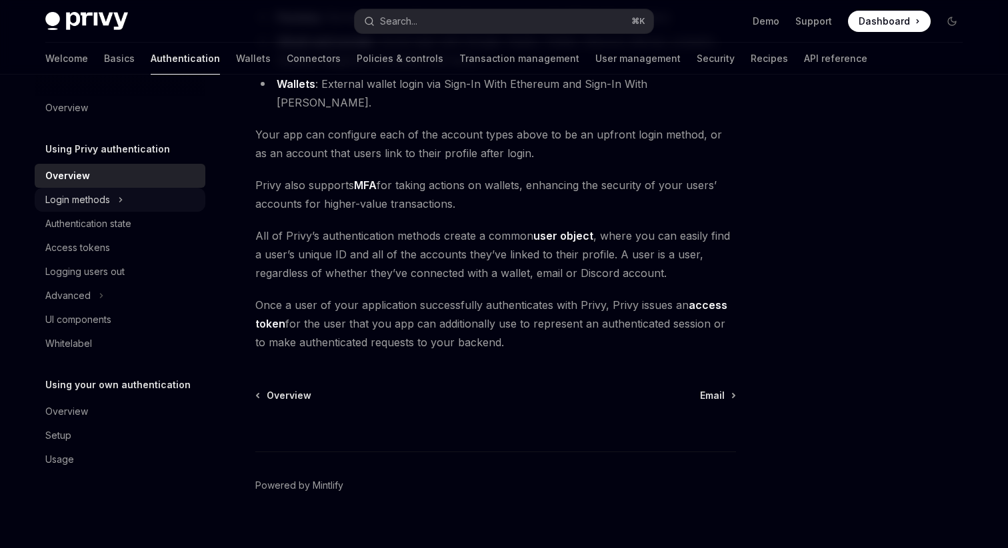
click at [128, 200] on div "Login methods" at bounding box center [120, 200] width 171 height 24
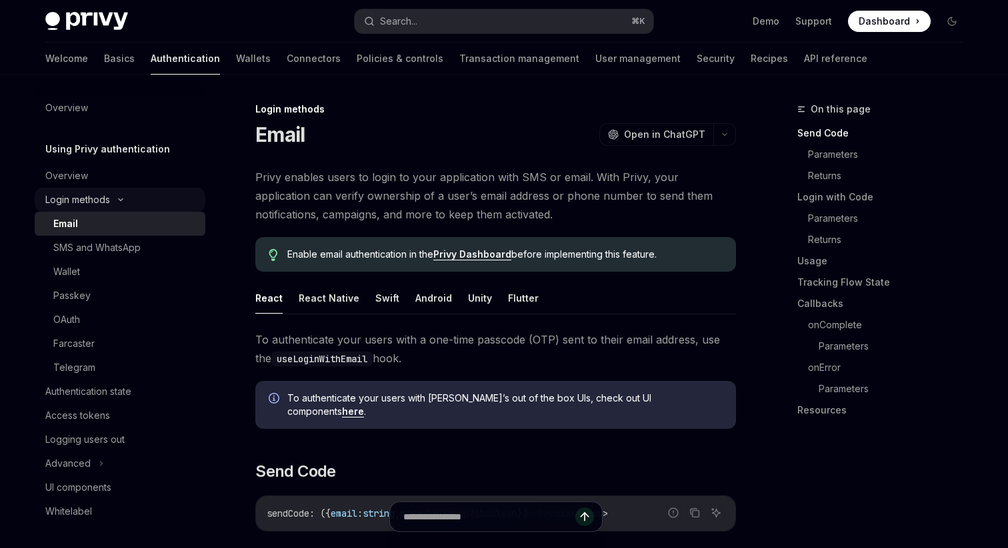
click at [126, 195] on div "Login methods" at bounding box center [120, 200] width 171 height 24
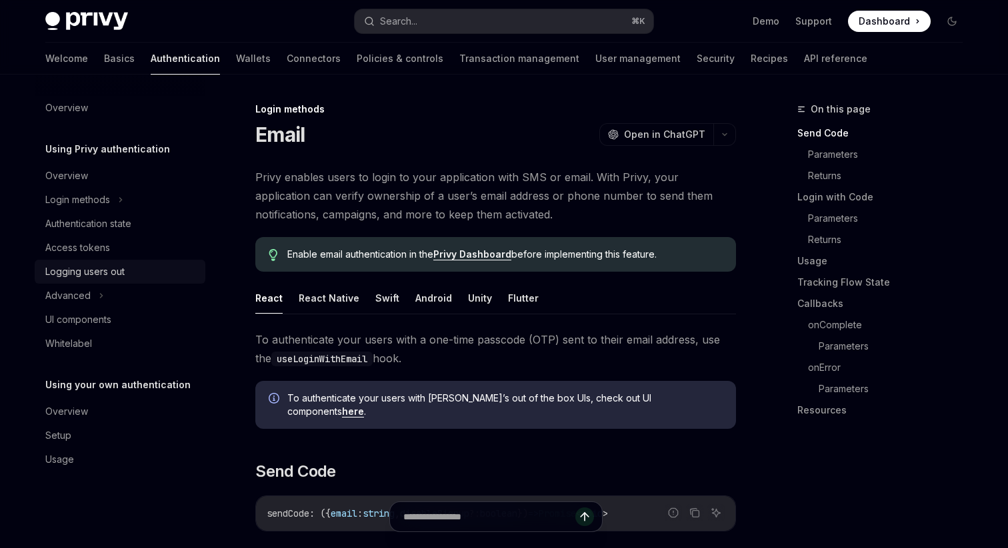
click at [93, 278] on div "Logging users out" at bounding box center [84, 272] width 79 height 16
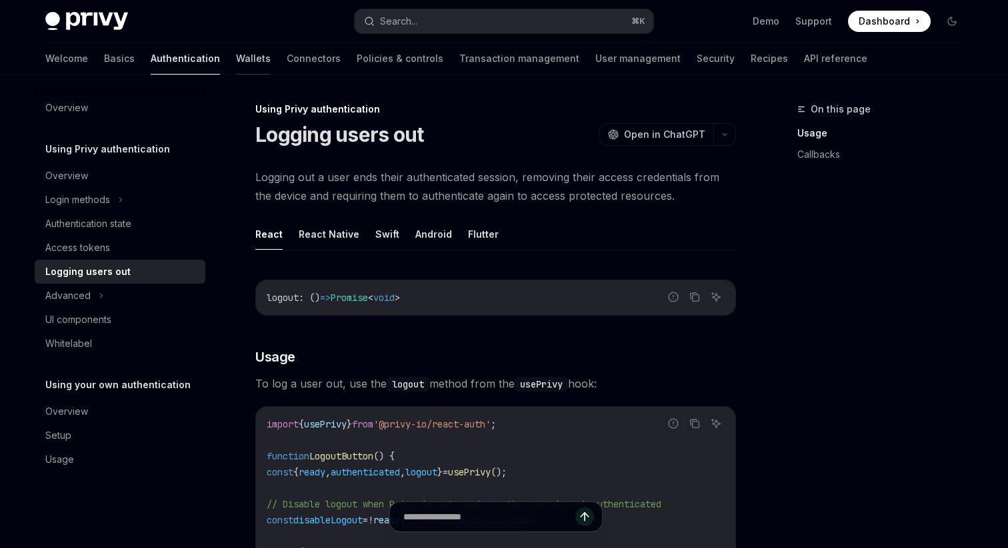
click at [236, 60] on link "Wallets" at bounding box center [253, 59] width 35 height 32
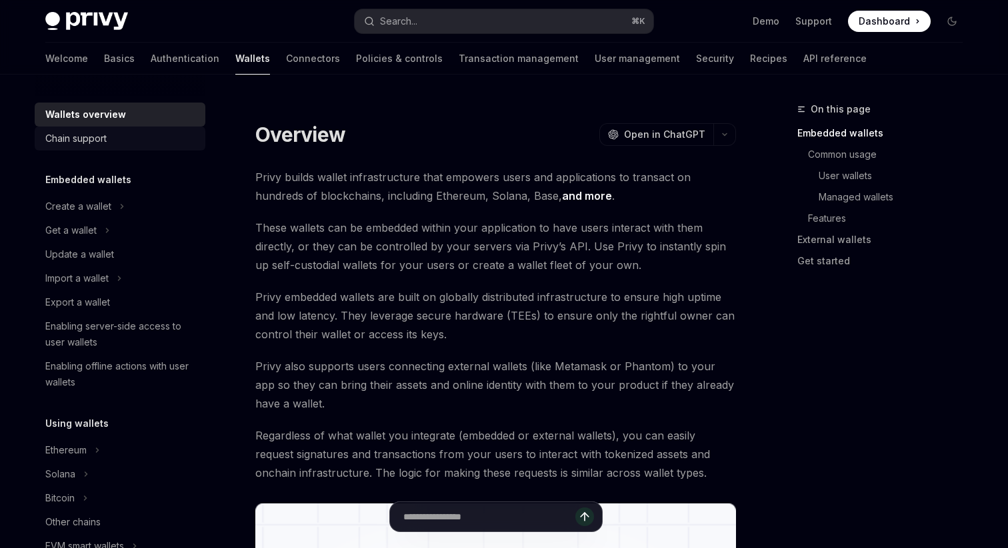
click at [108, 141] on div "Chain support" at bounding box center [121, 139] width 152 height 16
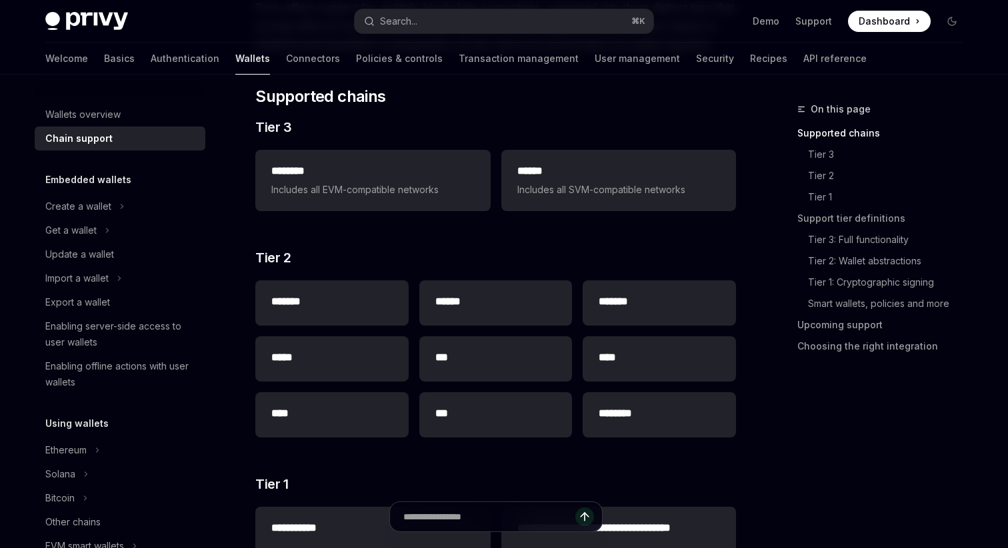
scroll to position [181, 0]
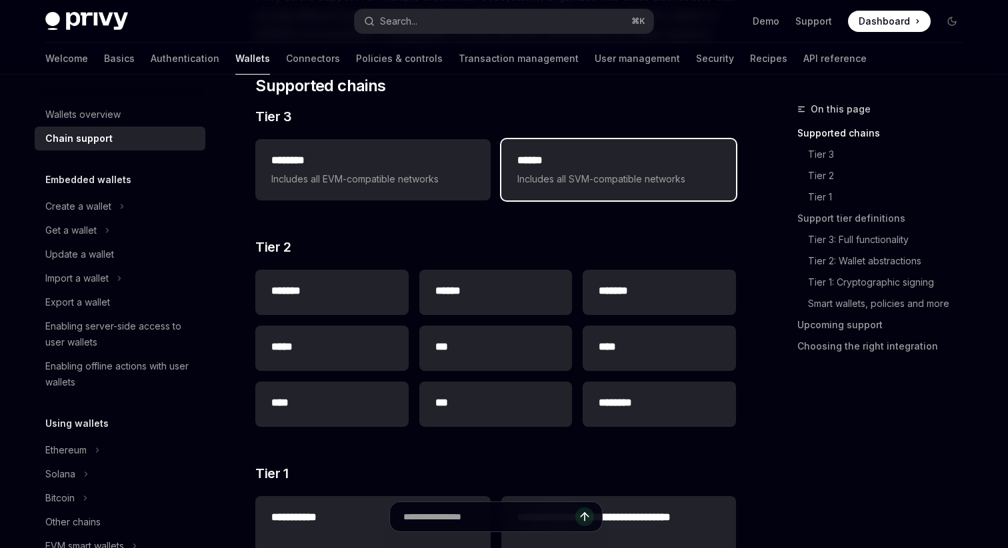
click at [574, 177] on span "Includes all SVM-compatible networks" at bounding box center [618, 179] width 203 height 16
type textarea "*"
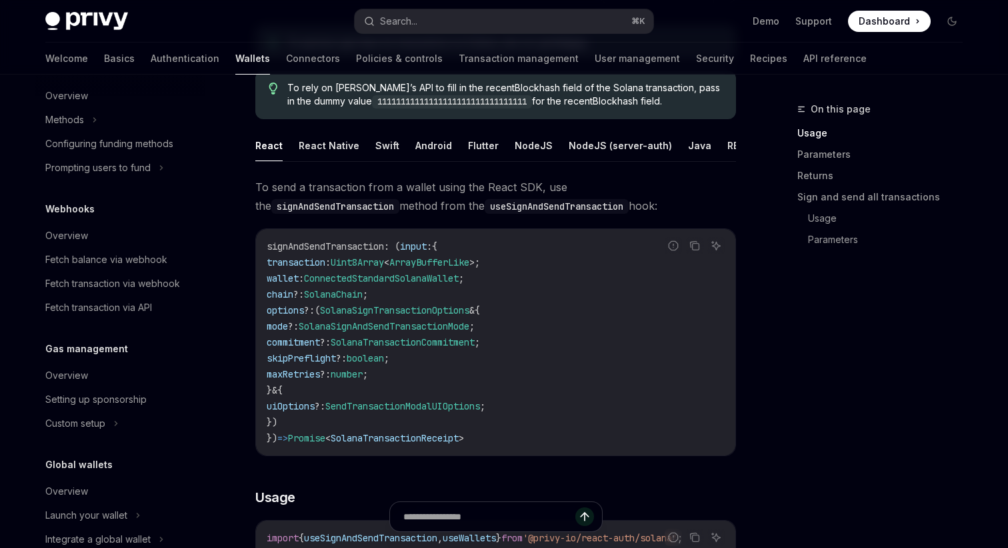
scroll to position [732, 0]
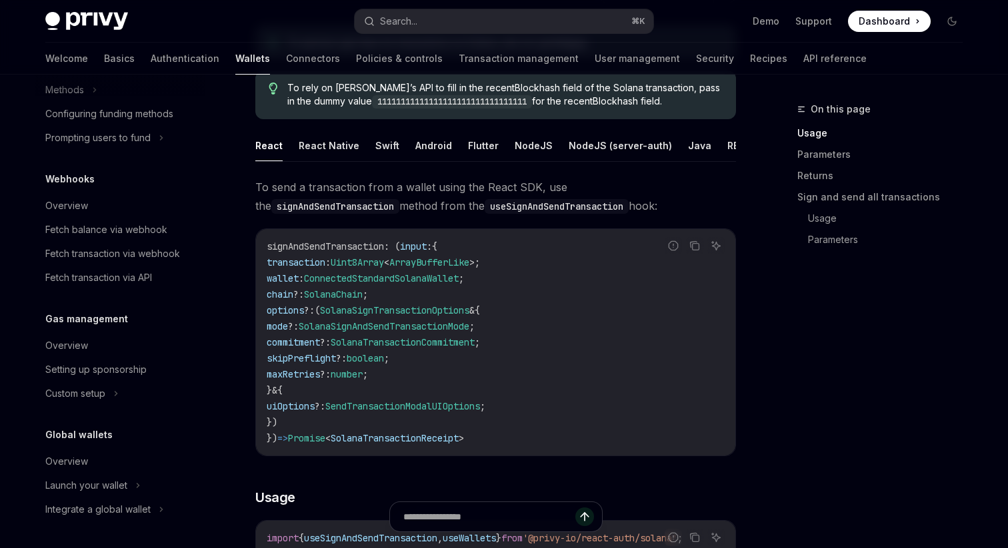
click at [437, 5] on div "Privy Docs home page Search... ⌘ K Demo Support Dashboard Dashboard Search..." at bounding box center [503, 21] width 917 height 43
click at [428, 19] on button "Search... ⌘ K" at bounding box center [504, 21] width 299 height 24
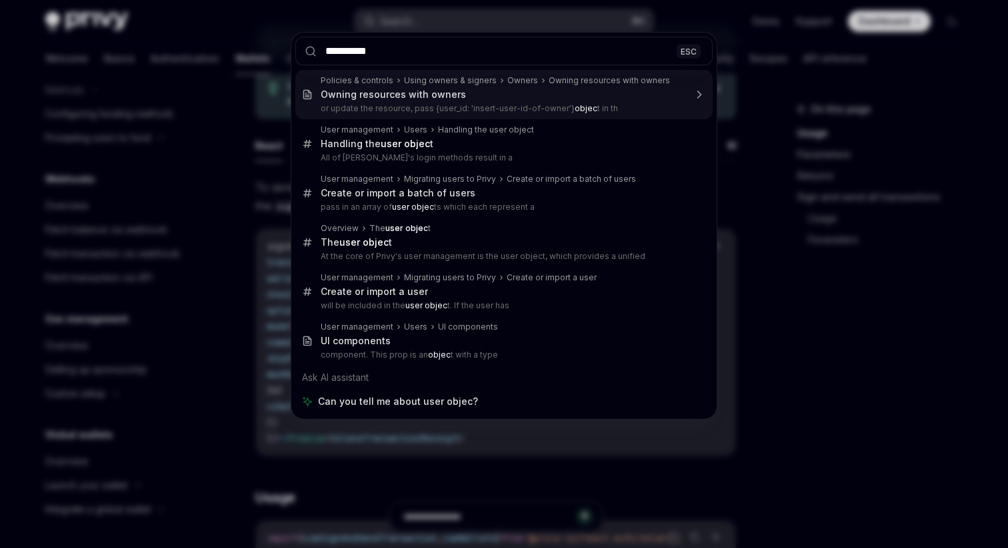
type input "**********"
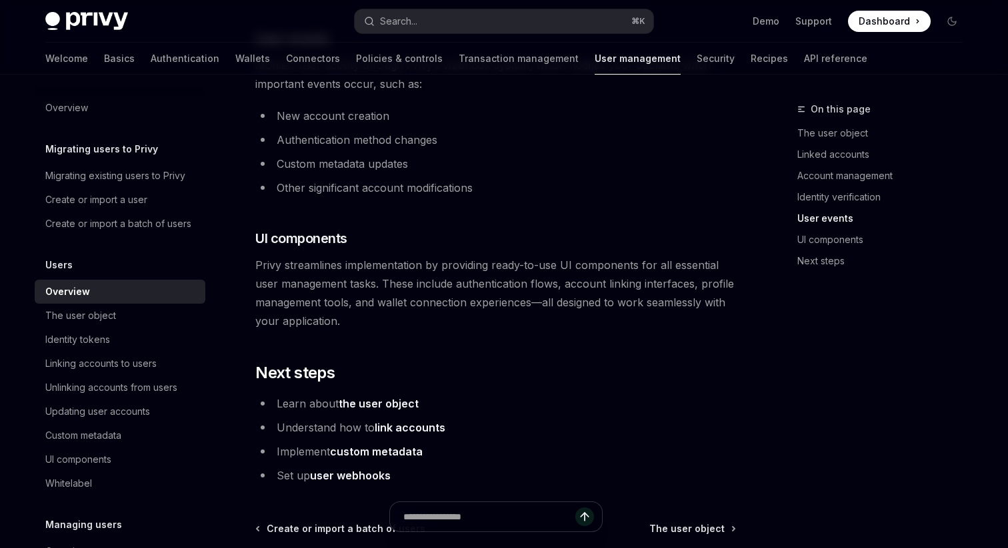
scroll to position [1366, 0]
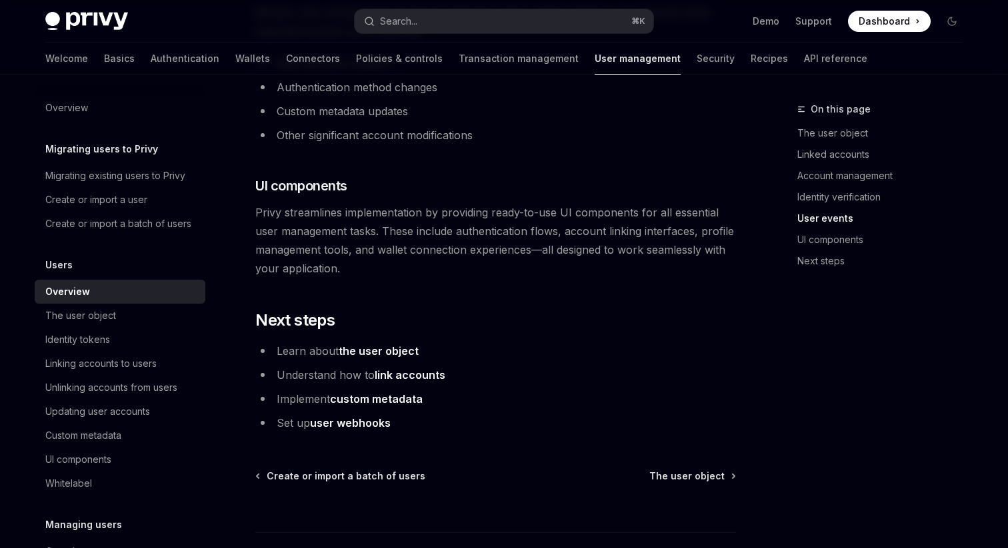
click at [383, 354] on link "the user object" at bounding box center [379, 352] width 80 height 14
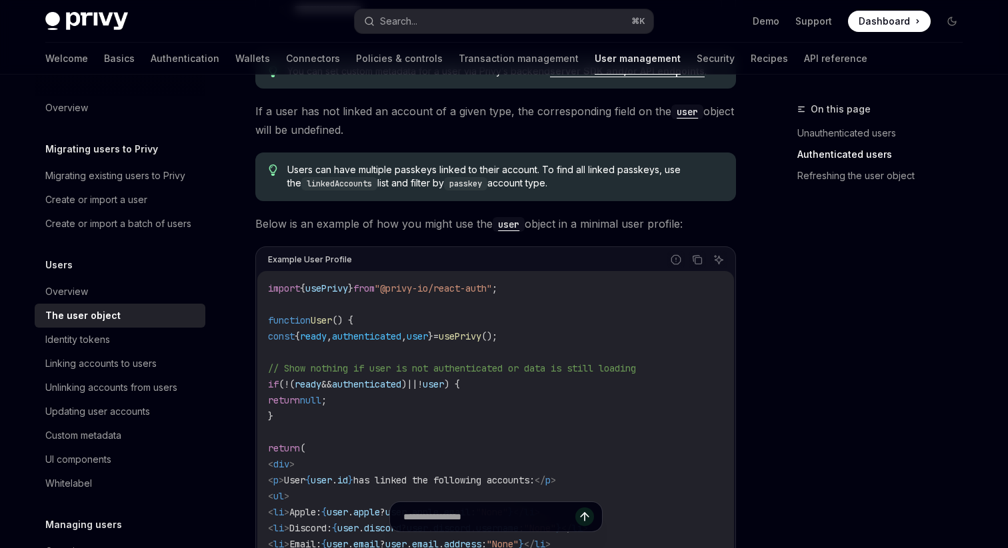
scroll to position [996, 0]
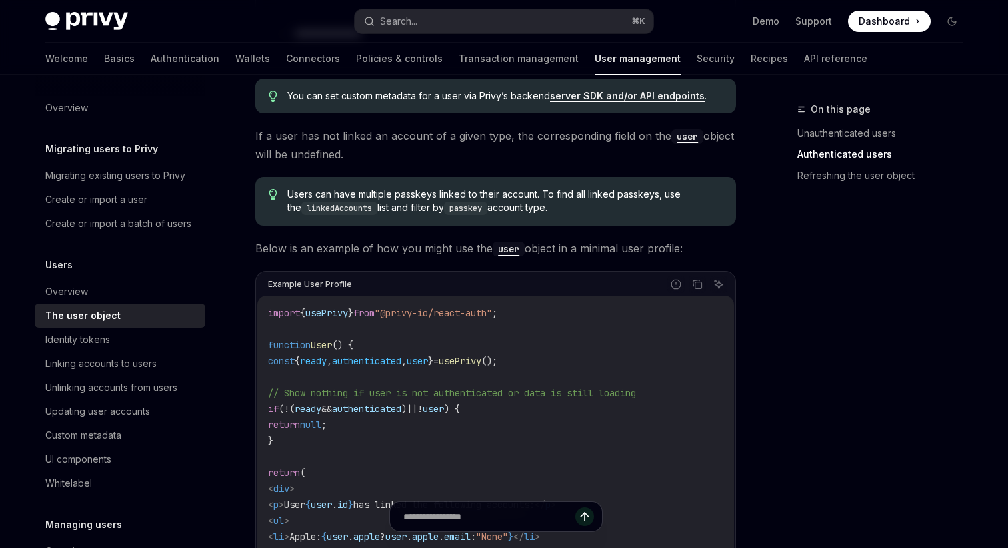
click at [513, 244] on code "user" at bounding box center [508, 249] width 32 height 15
type textarea "*"
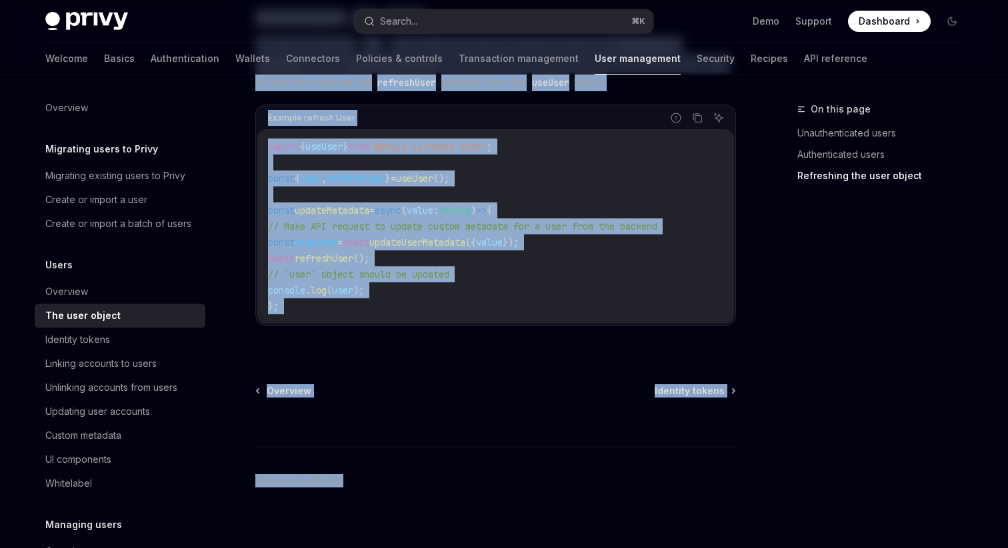
scroll to position [1866, 0]
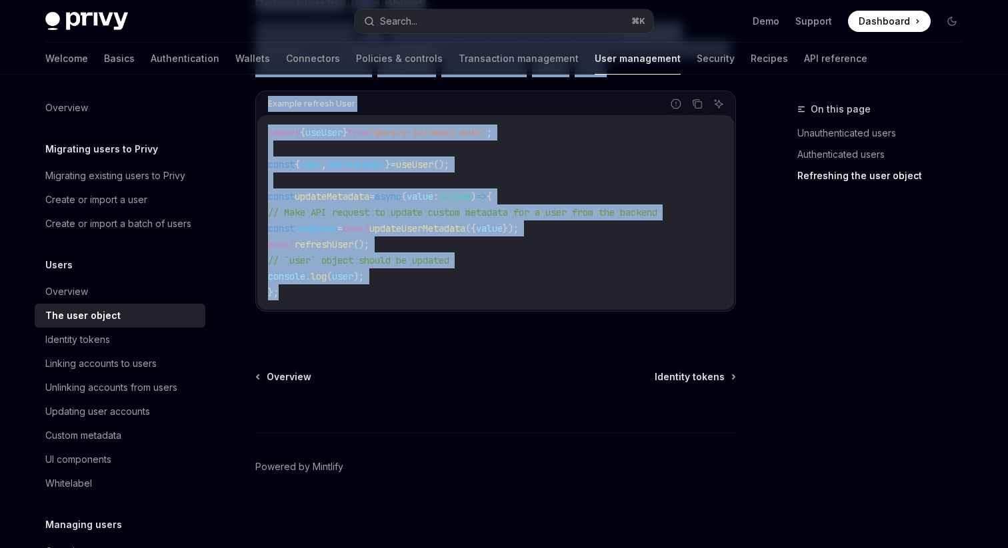
drag, startPoint x: 247, startPoint y: 125, endPoint x: 592, endPoint y: 301, distance: 387.5
copy div "**********"
